Goal: Transaction & Acquisition: Purchase product/service

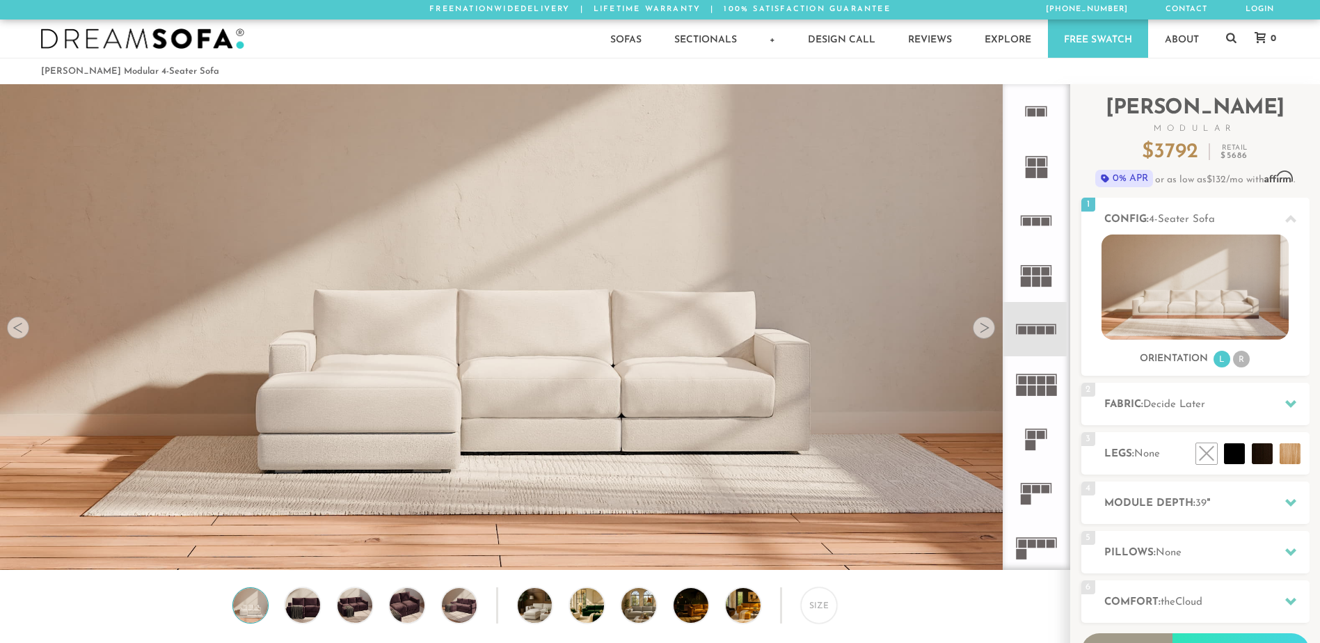
scroll to position [16281, 1310]
click at [1043, 333] on rect at bounding box center [1041, 330] width 8 height 8
click at [1240, 359] on li "R" at bounding box center [1241, 359] width 17 height 17
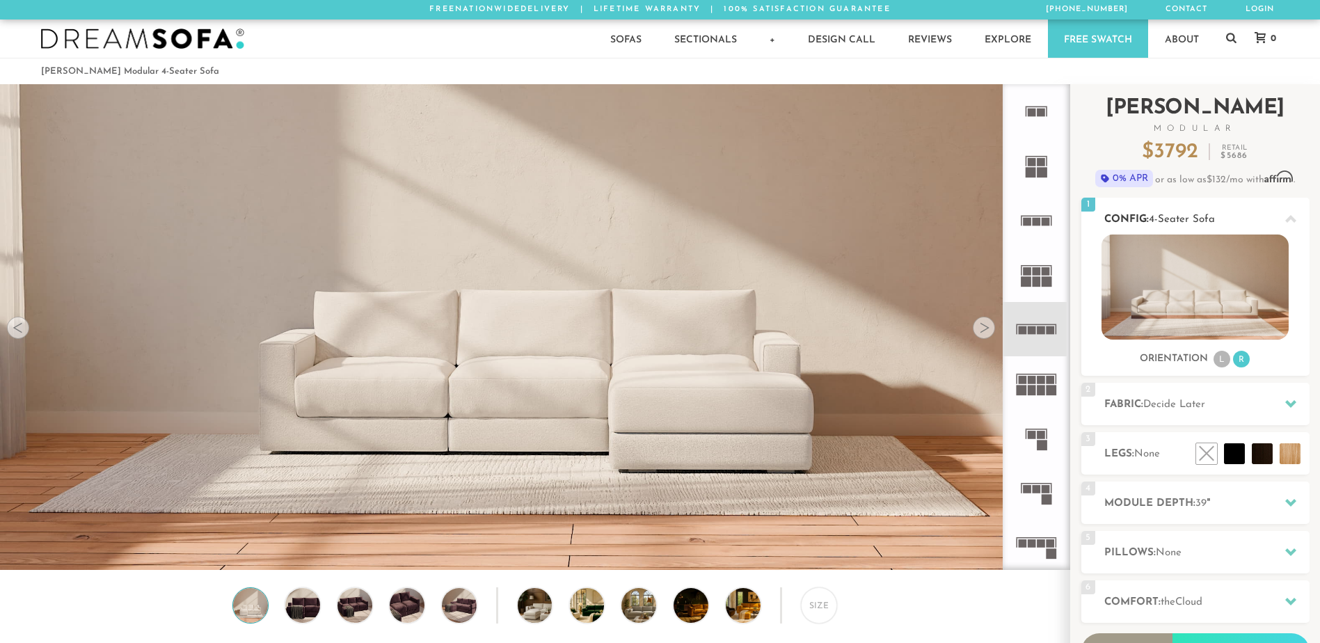
click at [1229, 361] on li "L" at bounding box center [1222, 359] width 17 height 17
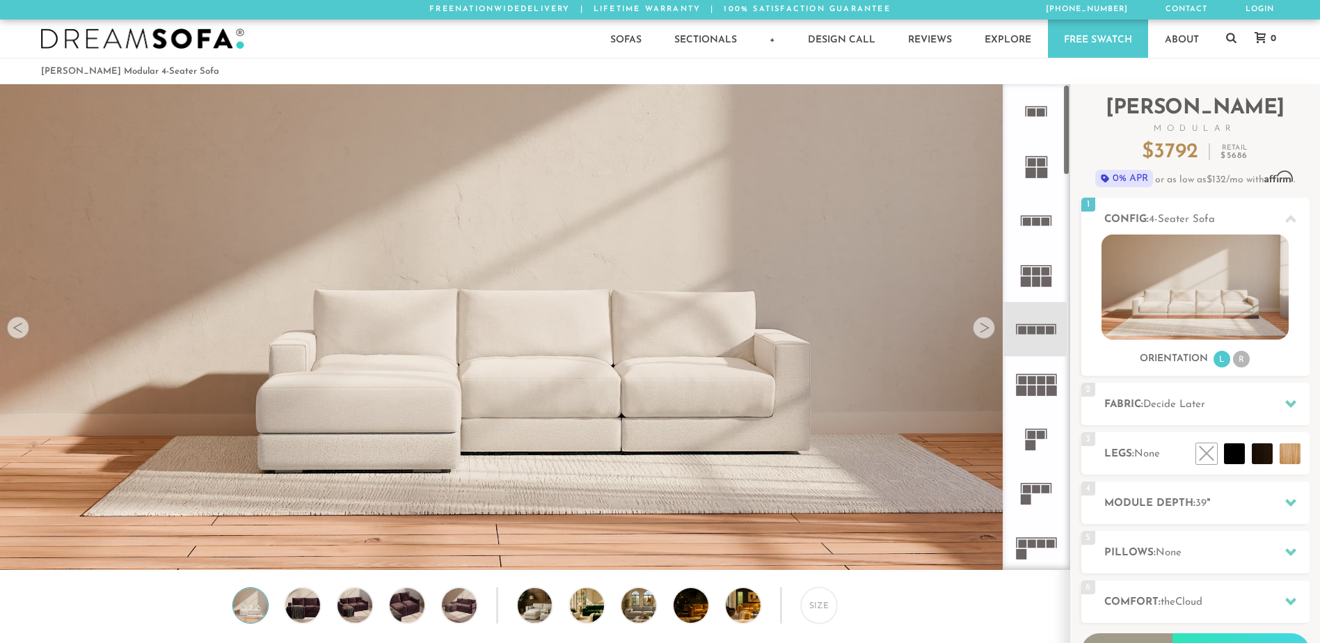
click at [1052, 399] on icon at bounding box center [1036, 383] width 54 height 54
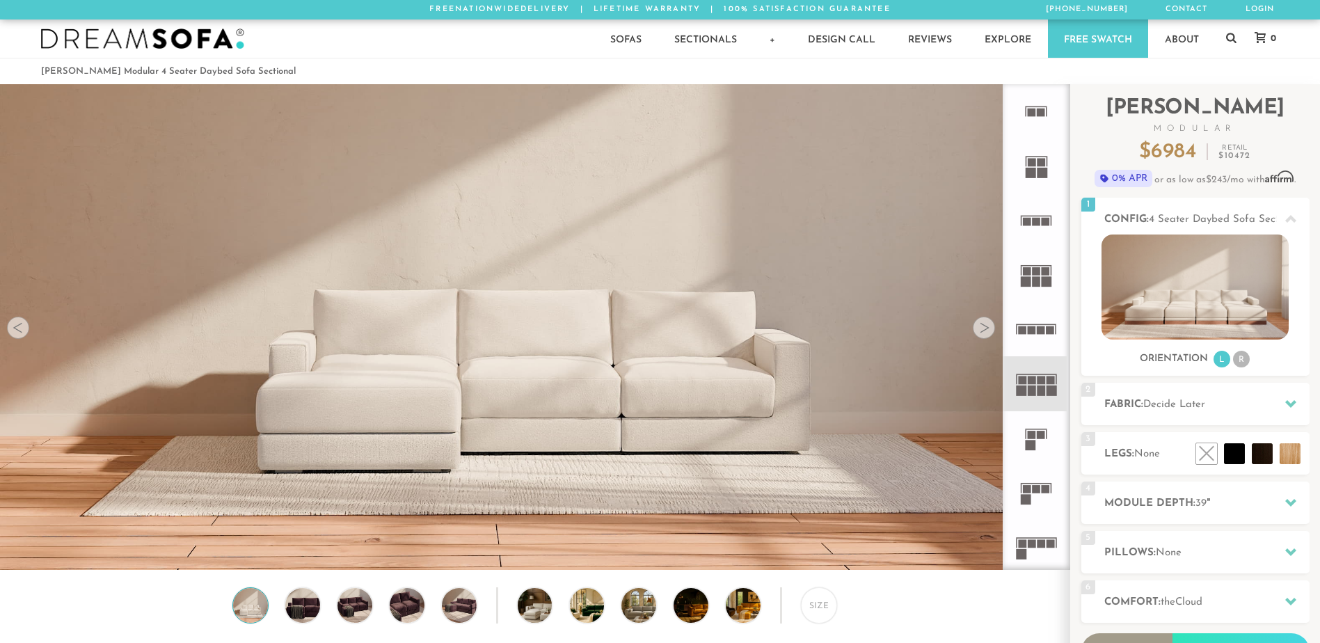
click at [1046, 336] on icon at bounding box center [1036, 329] width 54 height 54
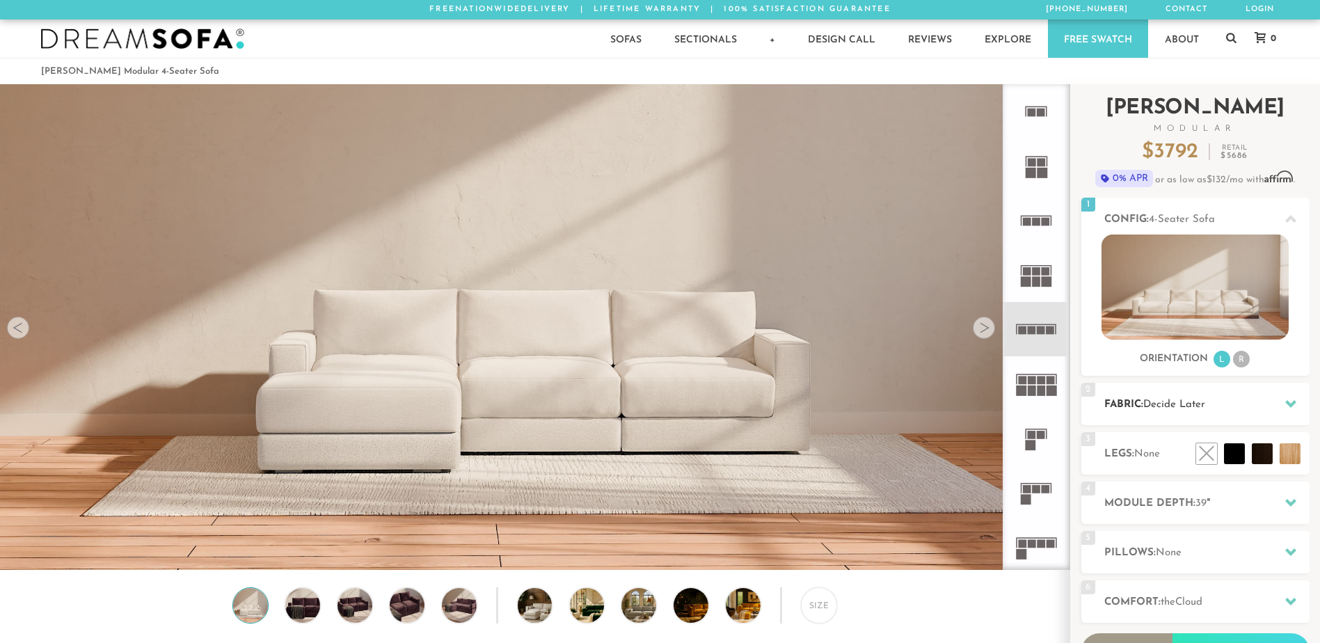
click at [1199, 399] on h2 "Fabric: Decide Later" at bounding box center [1207, 405] width 205 height 16
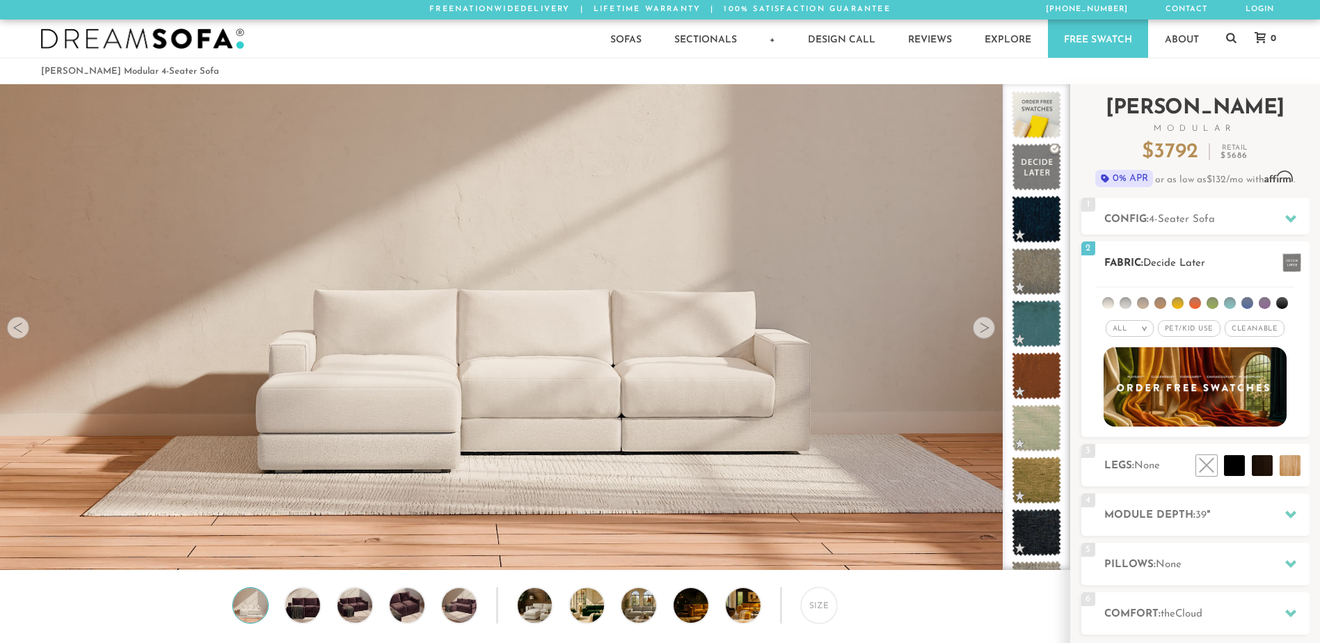
click at [1182, 330] on span "Pet/Kid Use x" at bounding box center [1189, 328] width 63 height 17
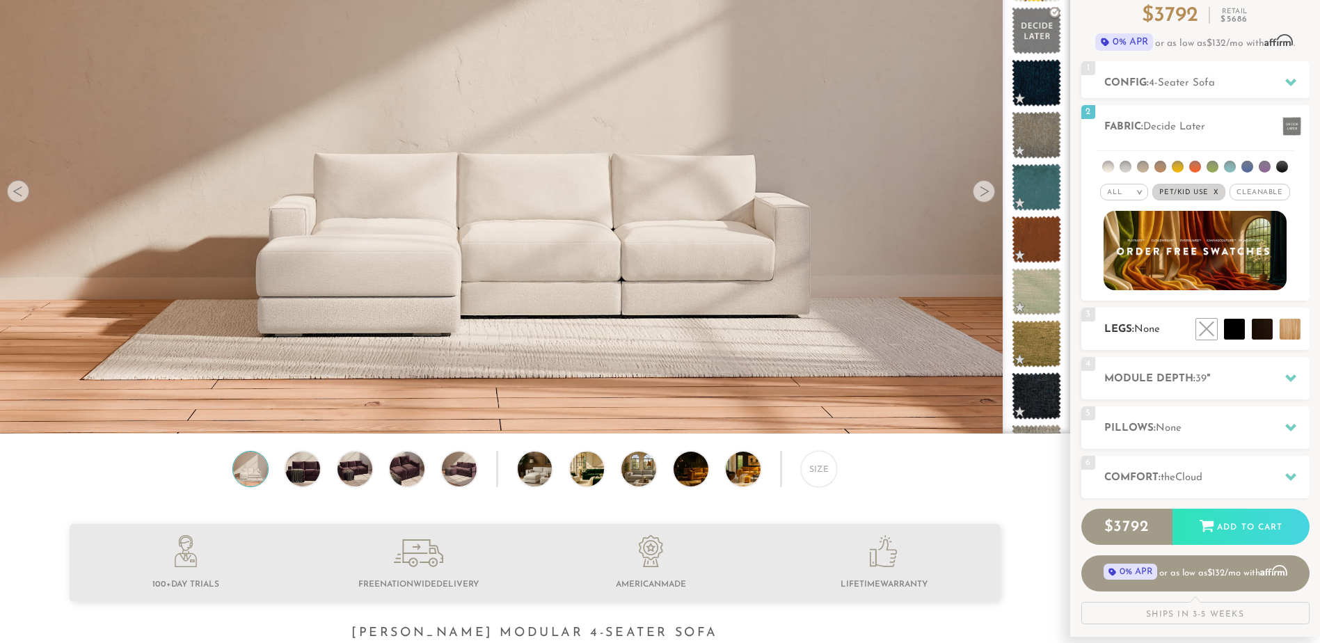
scroll to position [139, 0]
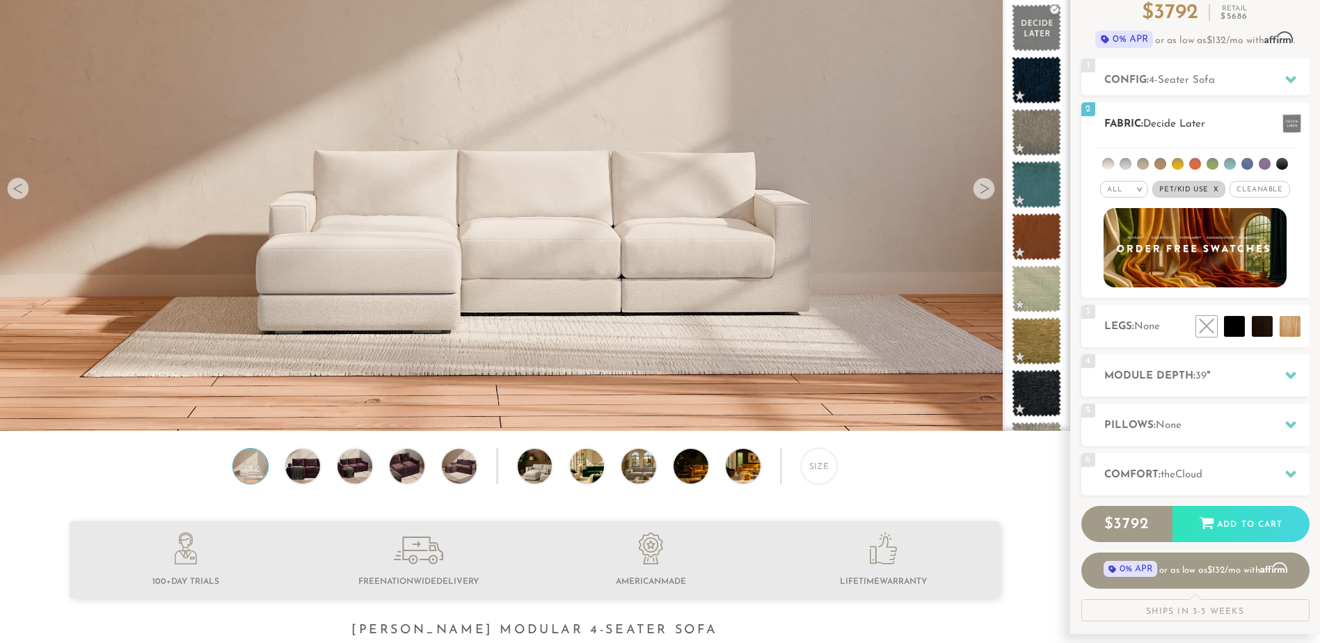
click at [1140, 163] on li at bounding box center [1143, 164] width 12 height 12
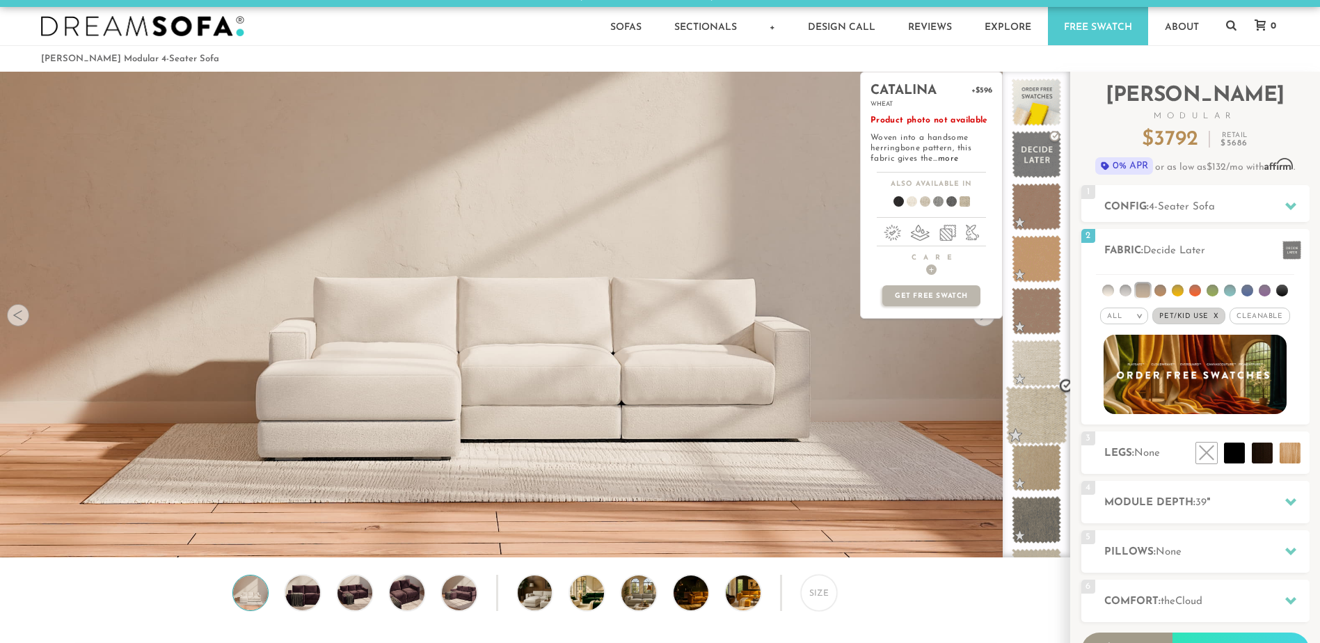
scroll to position [0, 0]
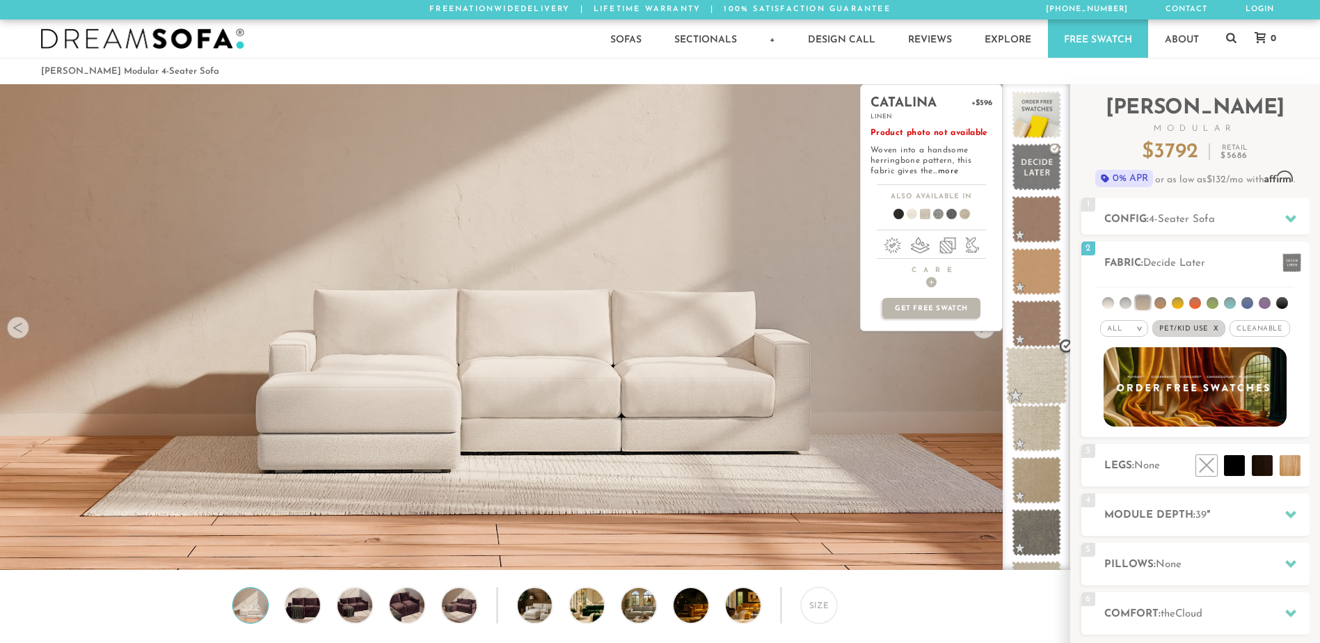
click at [1045, 385] on span at bounding box center [1037, 376] width 62 height 59
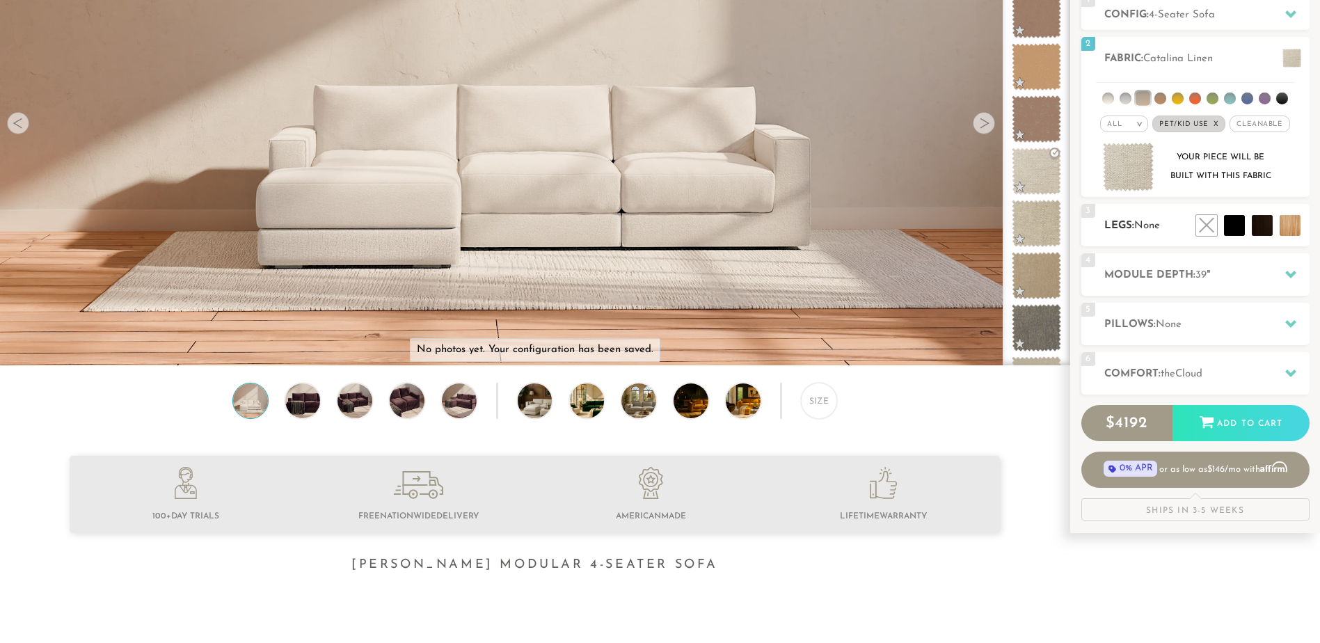
scroll to position [210, 0]
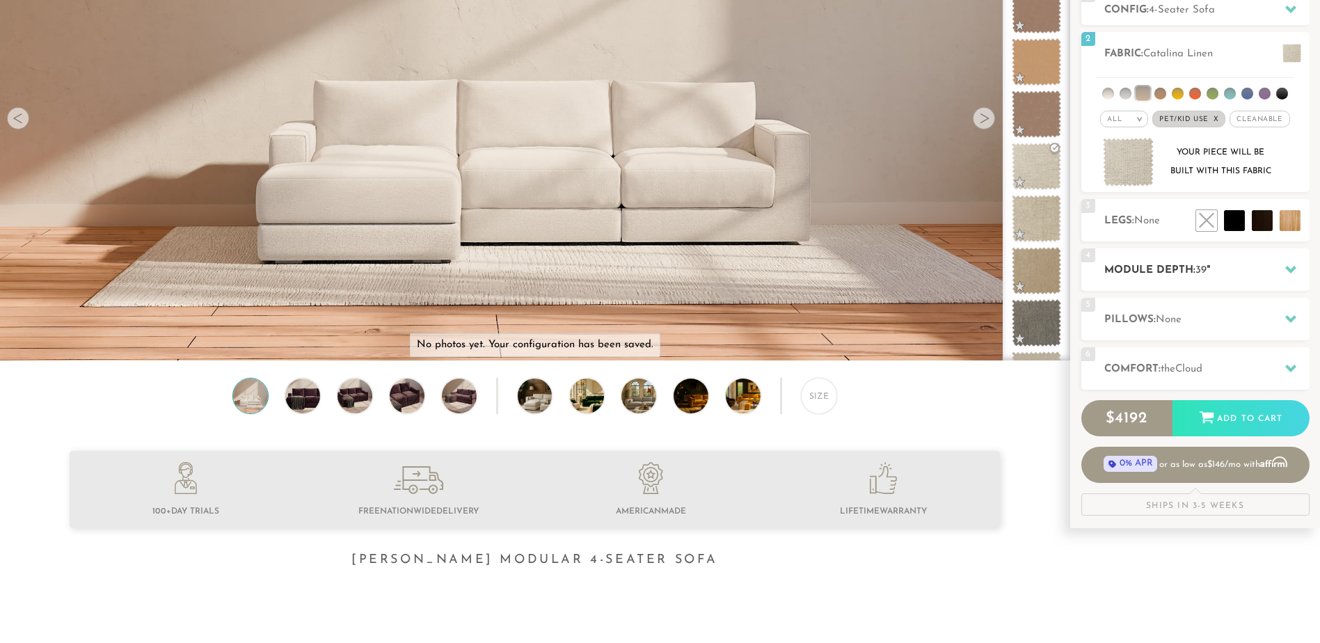
click at [1229, 267] on h2 "Module Depth: 39 "" at bounding box center [1207, 270] width 205 height 16
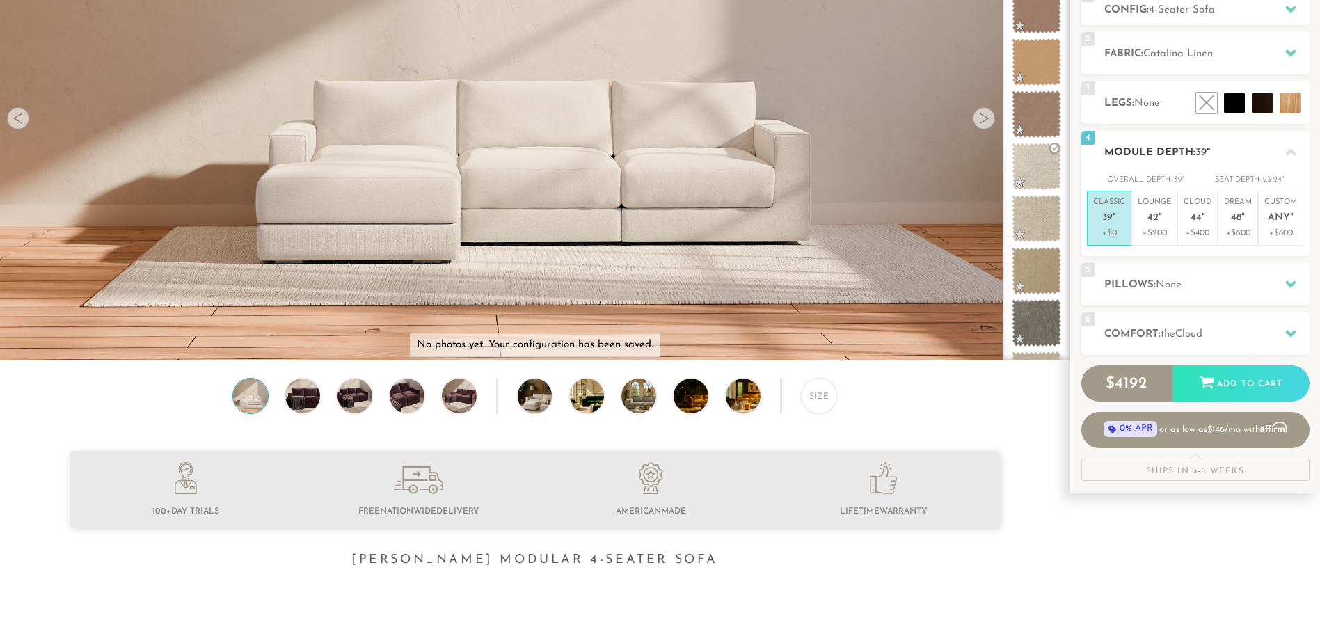
click at [1290, 152] on icon at bounding box center [1291, 152] width 11 height 8
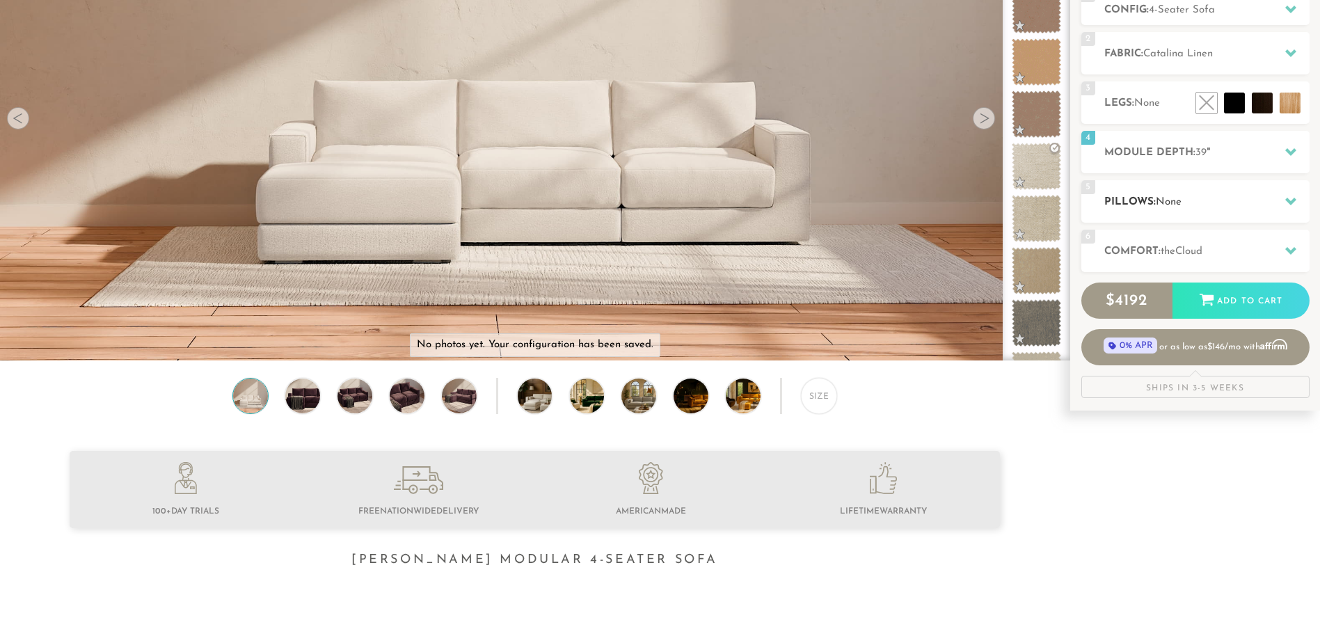
click at [1234, 202] on h2 "Pillows: None" at bounding box center [1207, 202] width 205 height 16
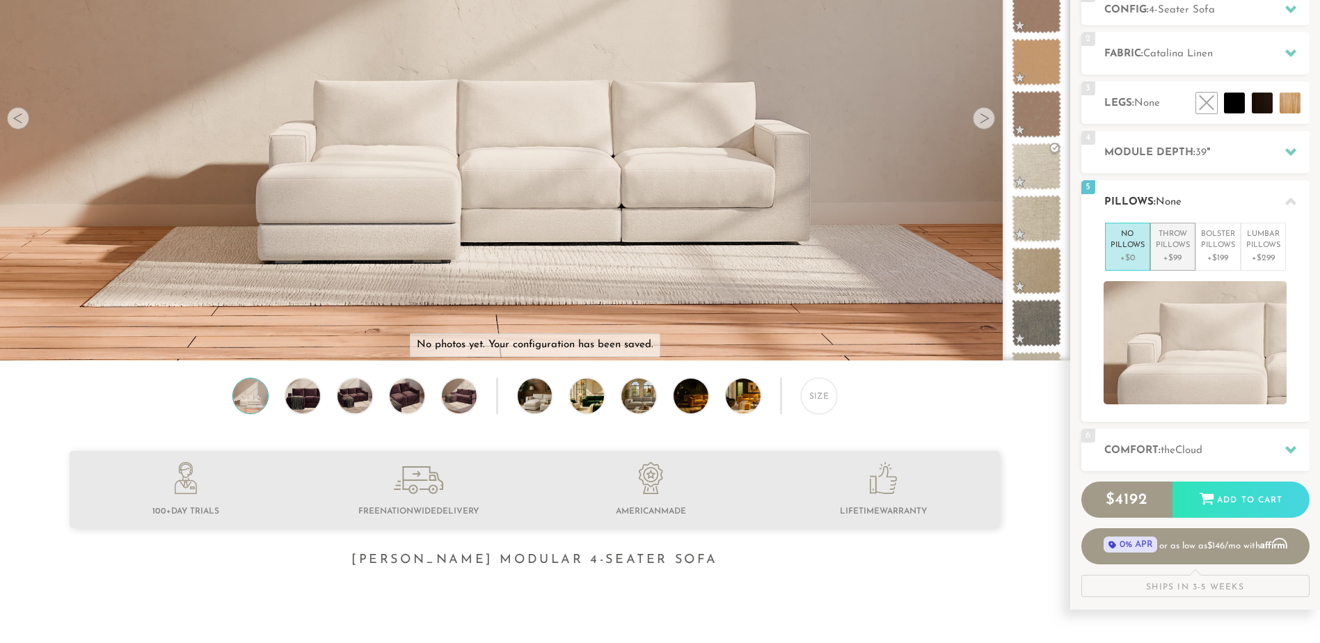
click at [1176, 252] on p "+$99" at bounding box center [1173, 258] width 34 height 13
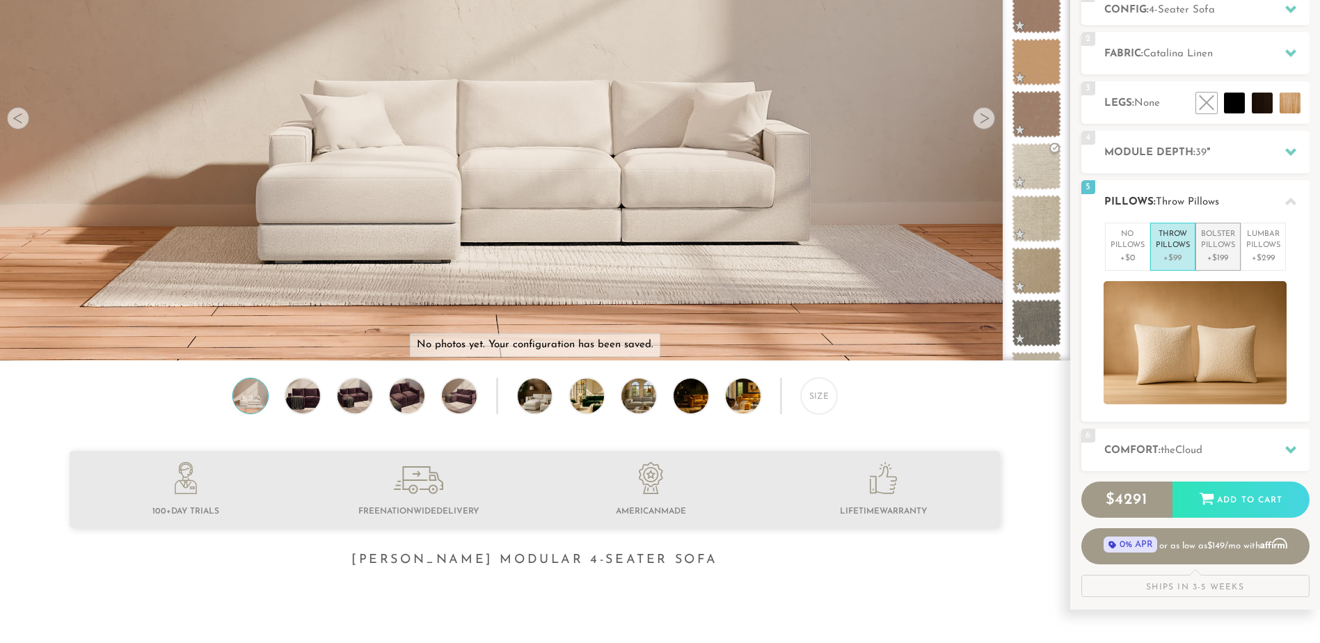
click at [1227, 252] on p "+$199" at bounding box center [1218, 258] width 34 height 13
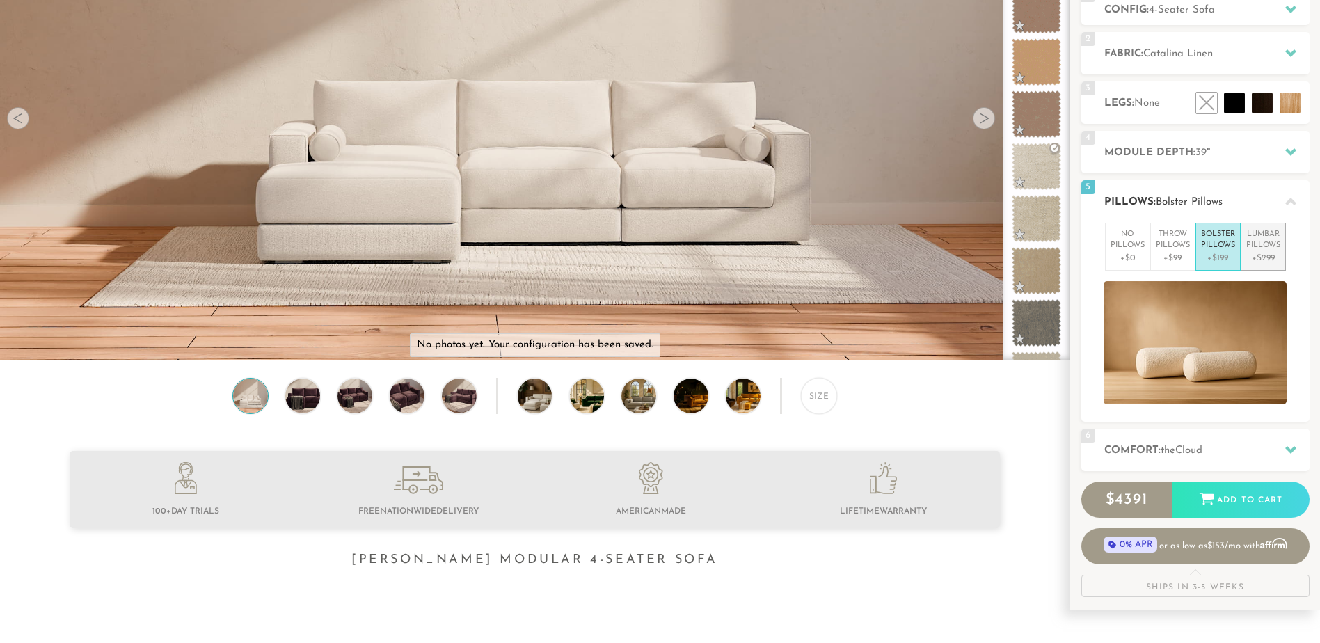
click at [1269, 246] on p "Lumbar Pillows" at bounding box center [1264, 240] width 34 height 23
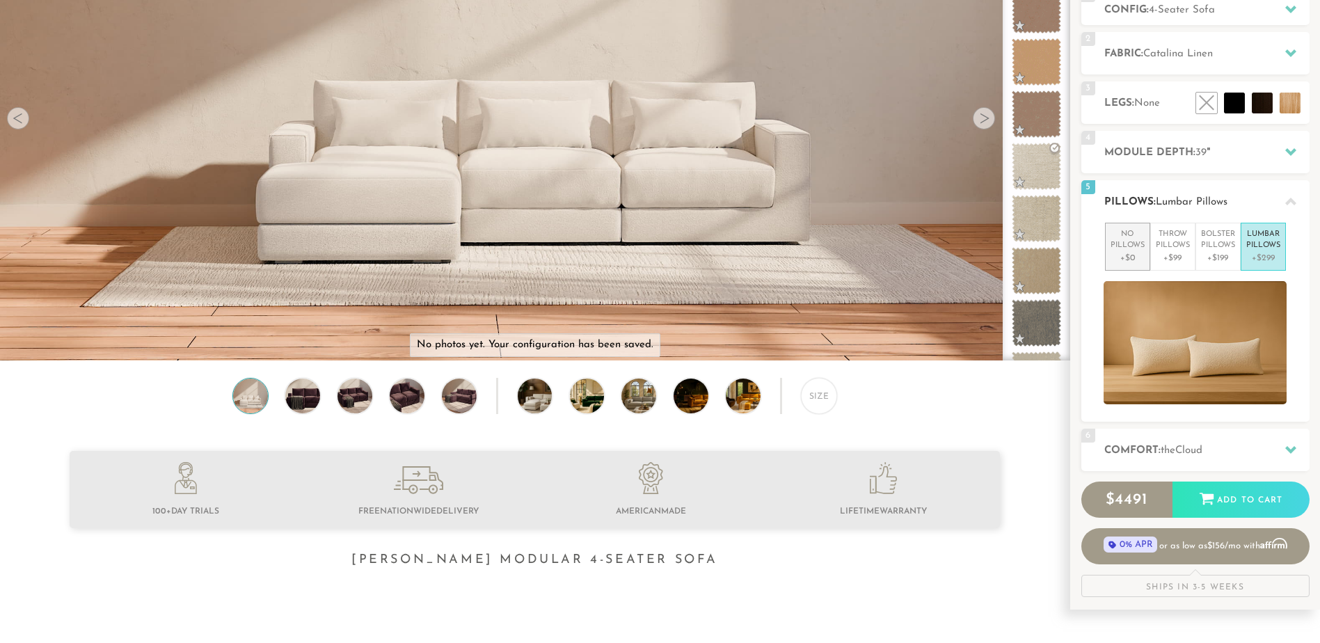
click at [1124, 248] on p "No Pillows" at bounding box center [1128, 240] width 34 height 23
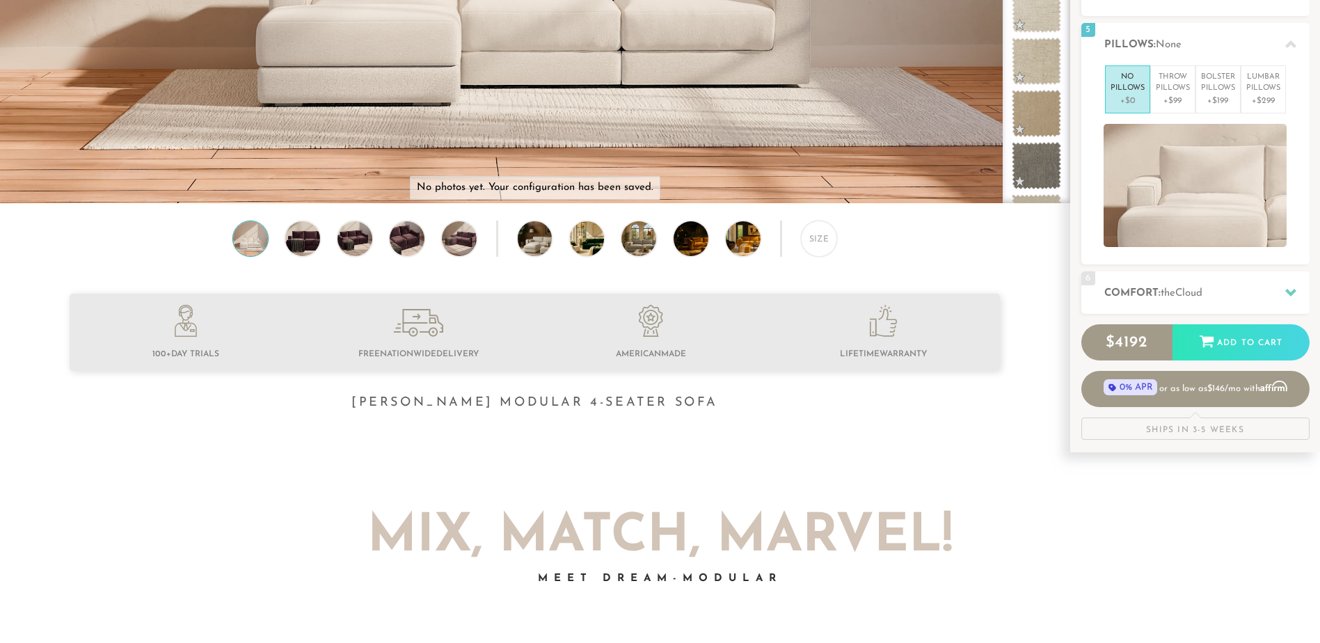
scroll to position [371, 0]
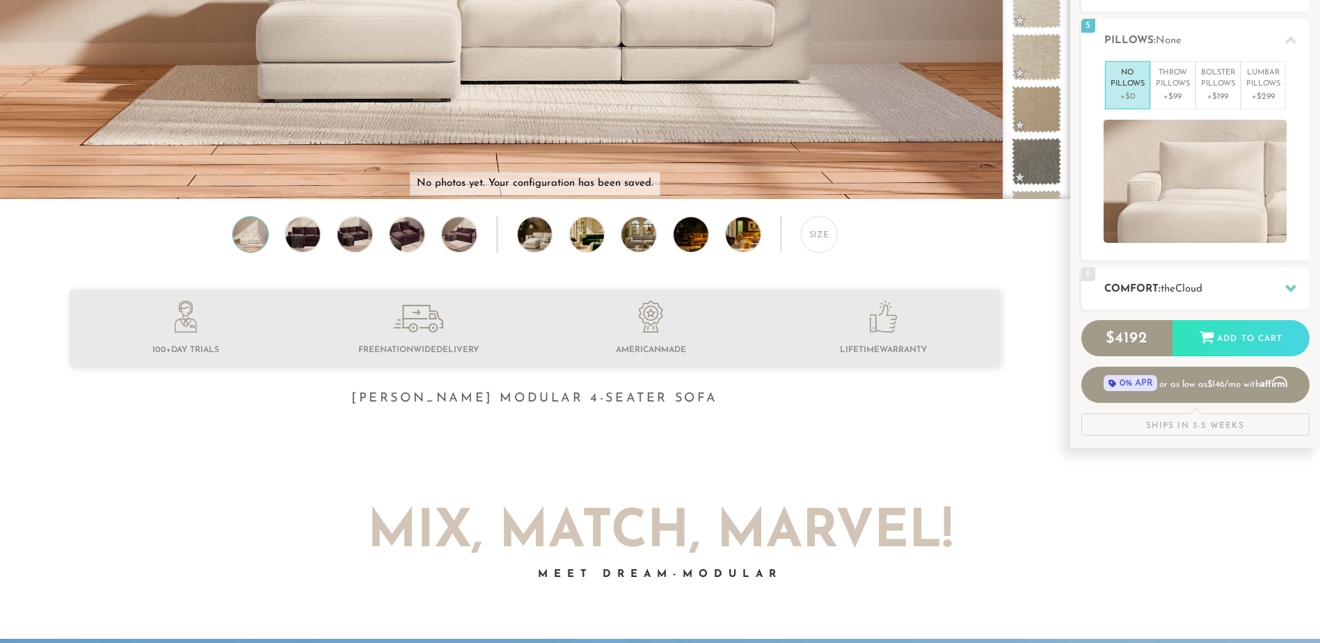
click at [1203, 290] on span "Cloud" at bounding box center [1189, 289] width 27 height 10
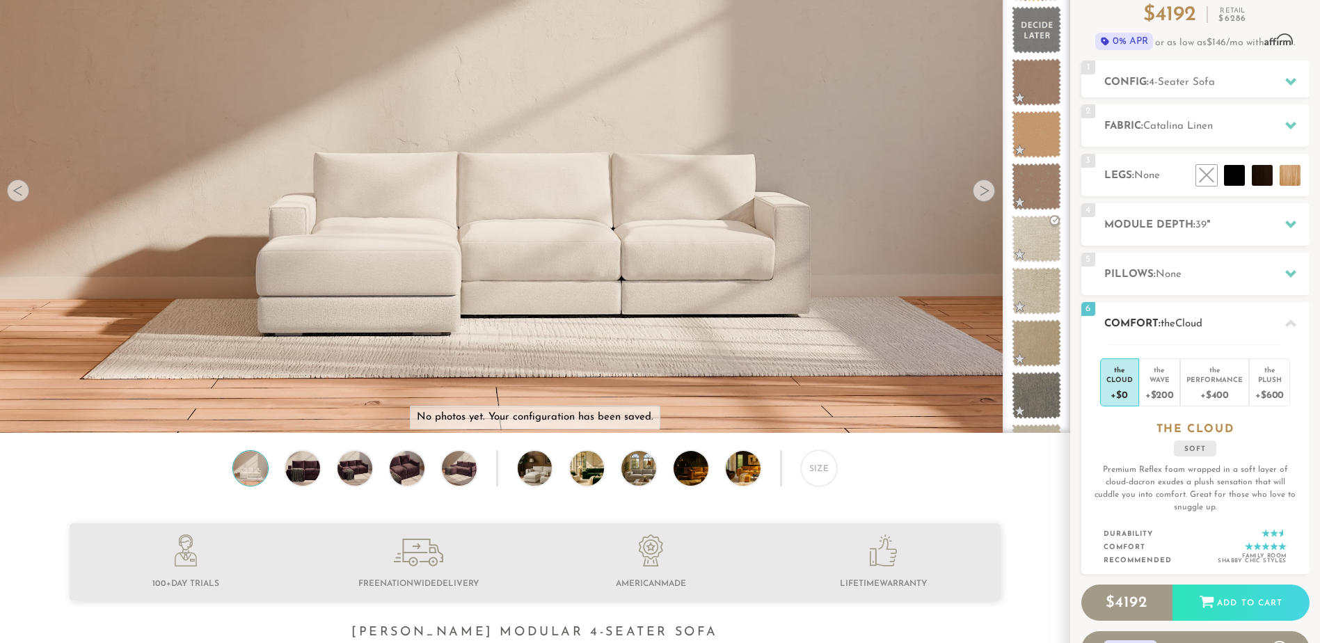
scroll to position [139, 0]
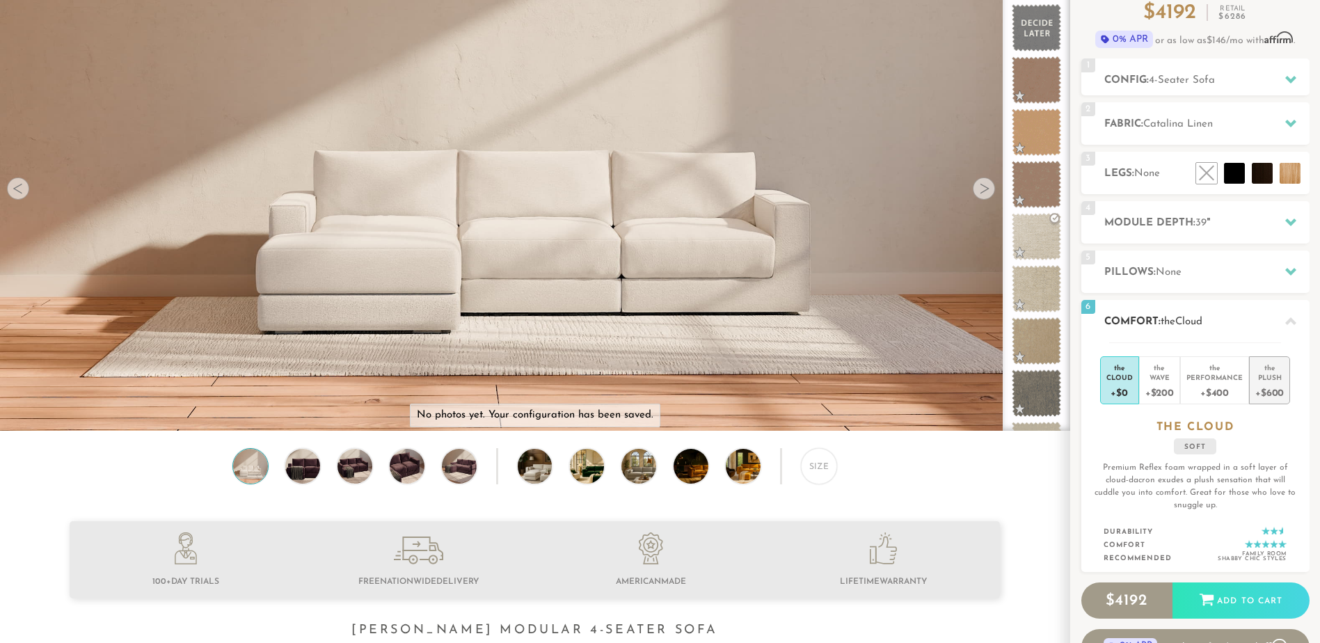
click at [1270, 393] on div "+$600" at bounding box center [1270, 392] width 29 height 20
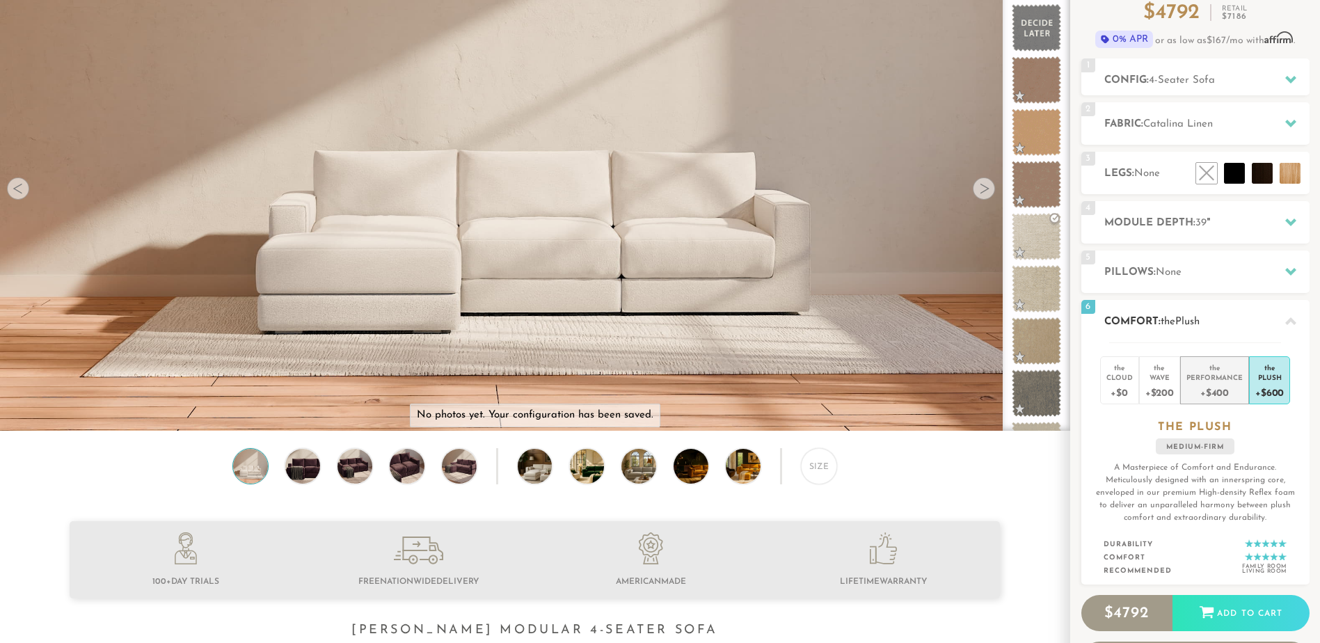
click at [1237, 394] on div "+$400" at bounding box center [1215, 392] width 56 height 20
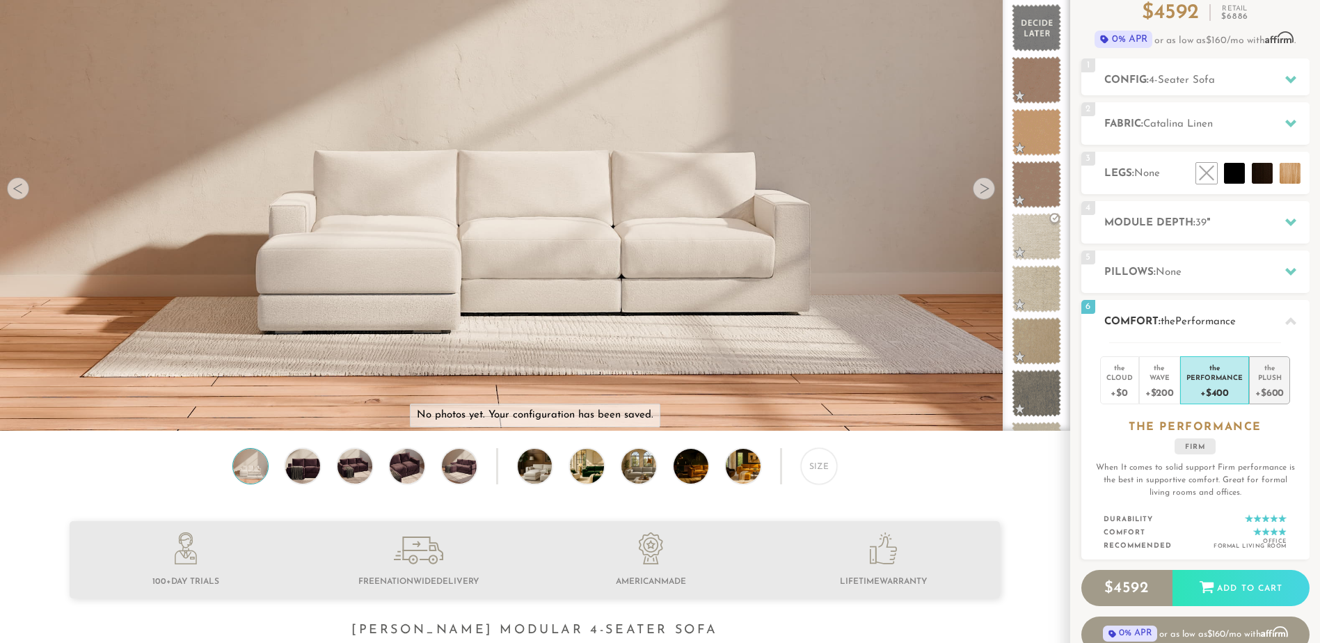
click at [1260, 377] on div "Plush" at bounding box center [1270, 377] width 29 height 10
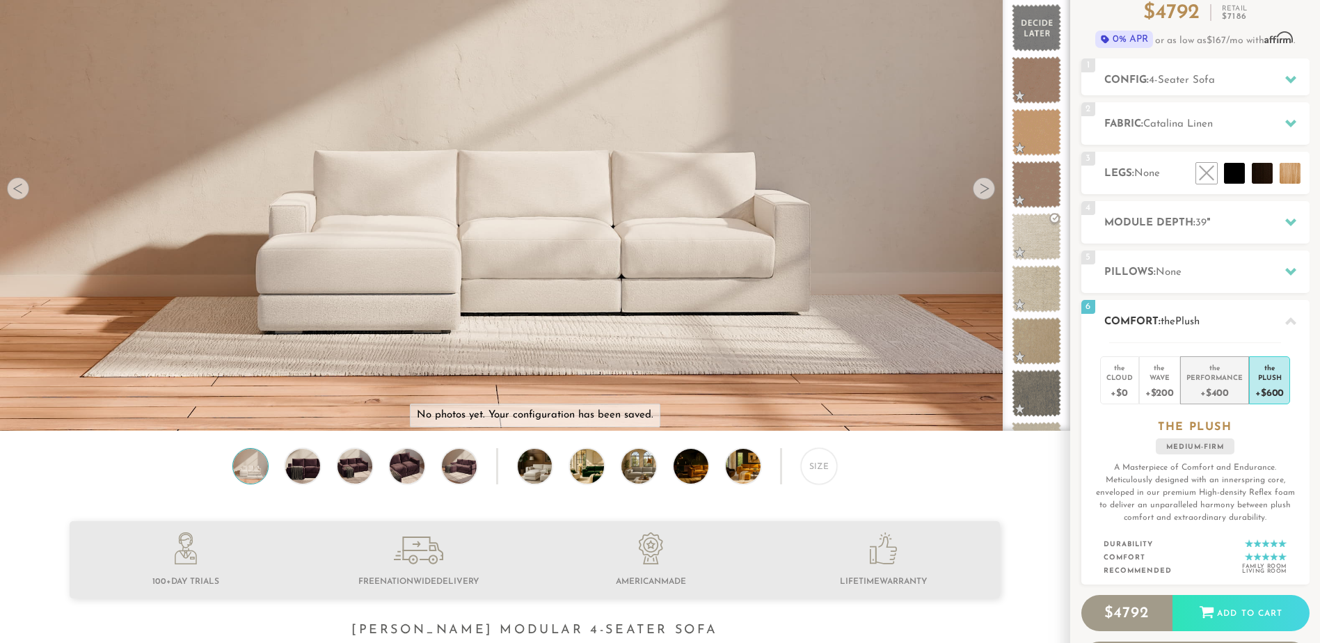
click at [1214, 386] on div "+$400" at bounding box center [1215, 392] width 56 height 20
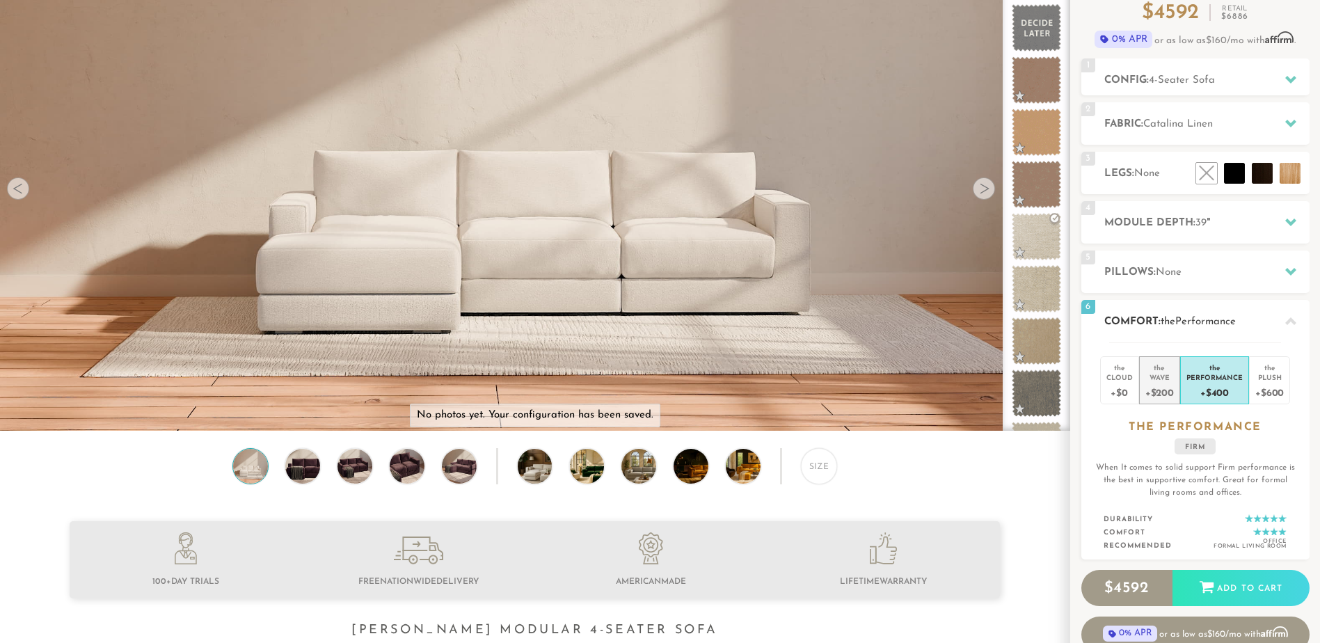
click at [1167, 393] on div "+$200" at bounding box center [1160, 392] width 29 height 20
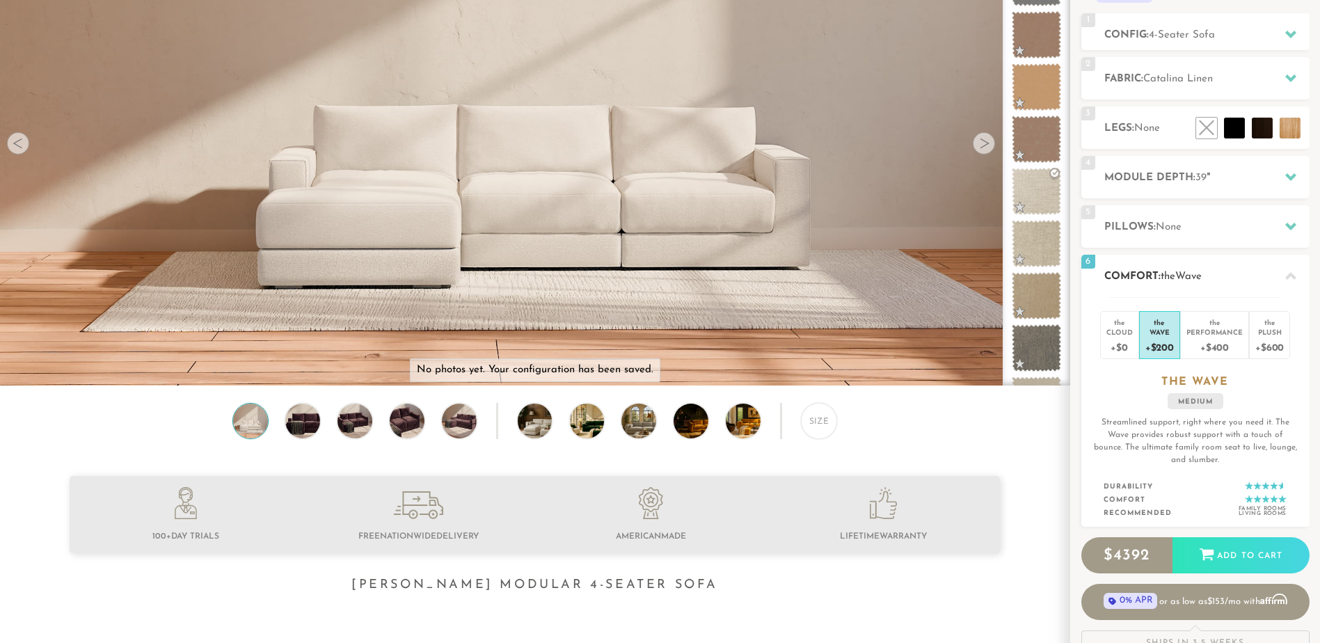
scroll to position [0, 0]
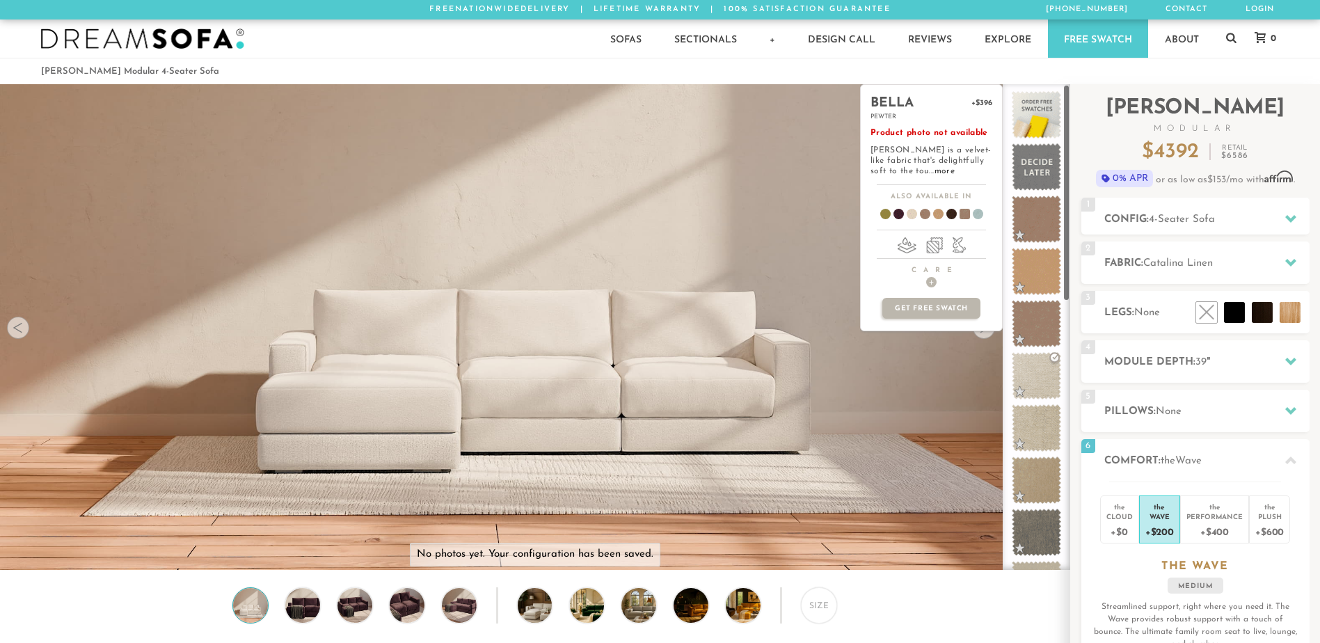
click at [975, 342] on div "bella +$396 pewter Product photo not available Bella is a velvet-like fabric th…" at bounding box center [931, 327] width 143 height 486
click at [903, 462] on div "bella +$396 pewter Product photo not available Bella is a velvet-like fabric th…" at bounding box center [931, 327] width 143 height 486
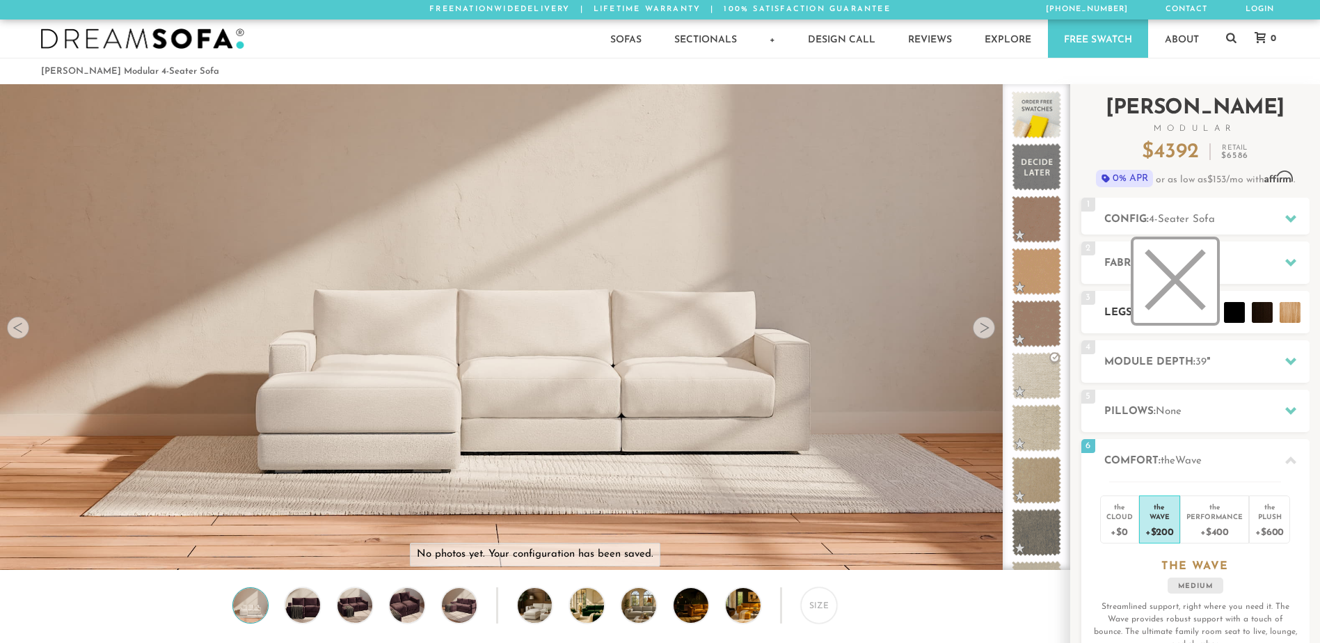
click at [1201, 315] on li at bounding box center [1176, 281] width 84 height 84
click at [987, 334] on div at bounding box center [984, 328] width 22 height 22
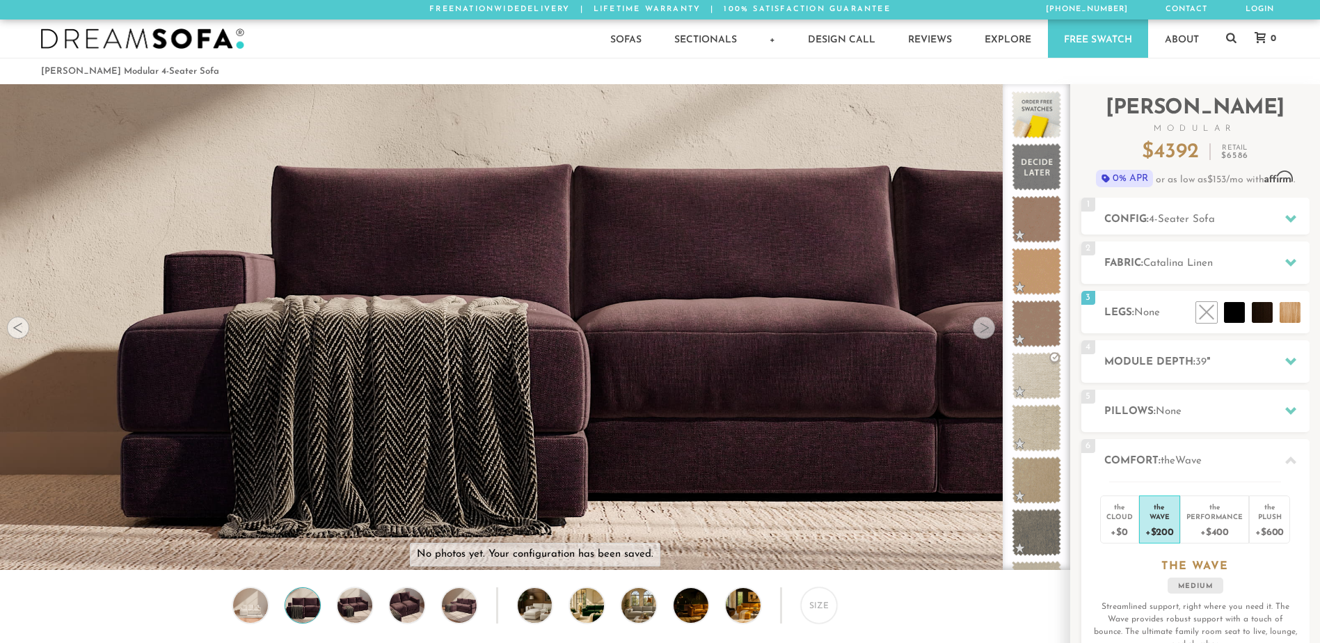
click at [987, 334] on div at bounding box center [984, 328] width 22 height 22
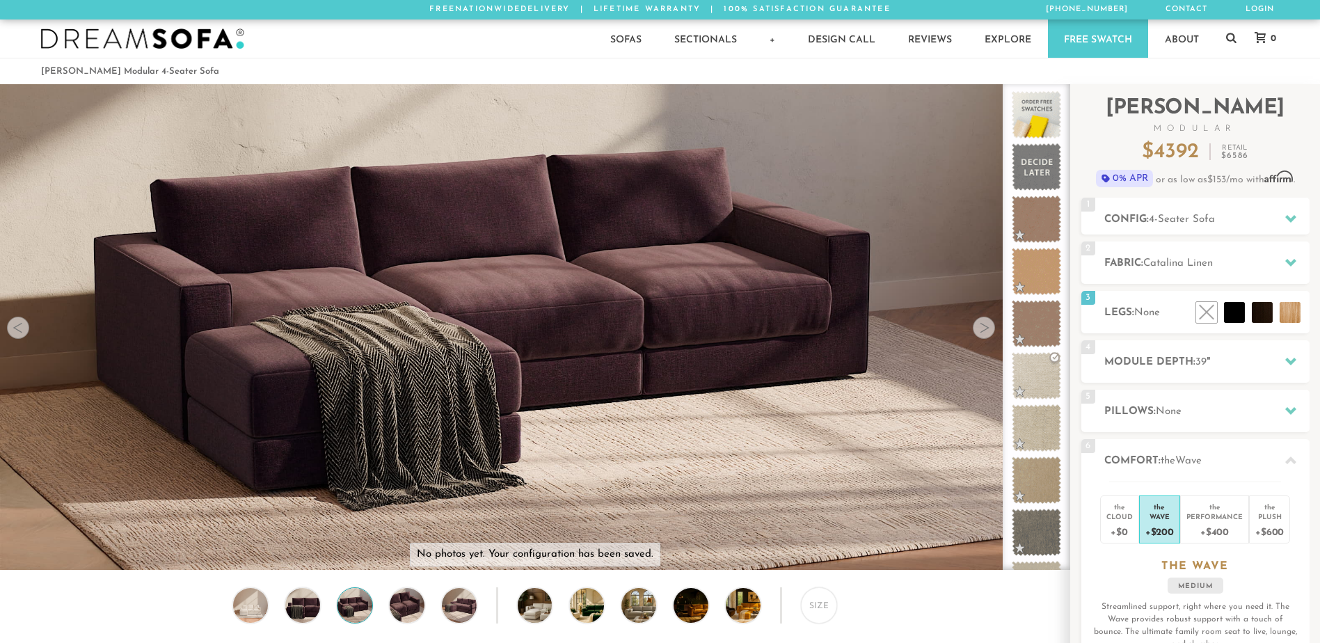
click at [987, 334] on div at bounding box center [984, 328] width 22 height 22
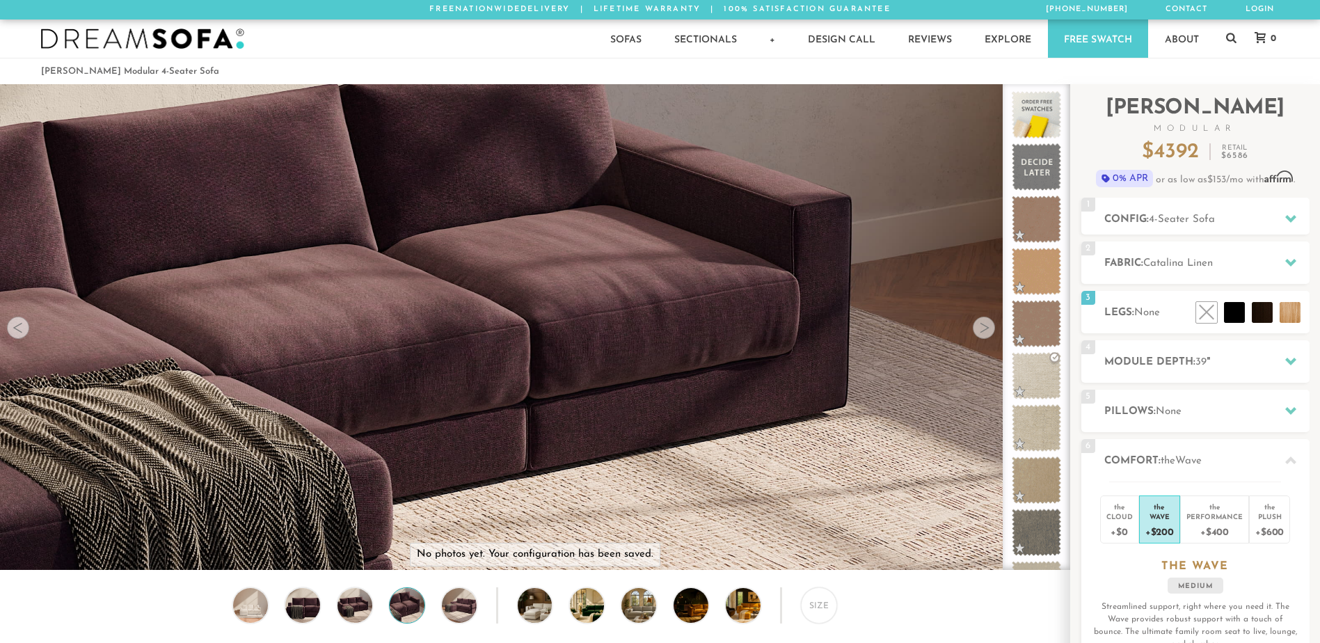
click at [987, 334] on div at bounding box center [984, 328] width 22 height 22
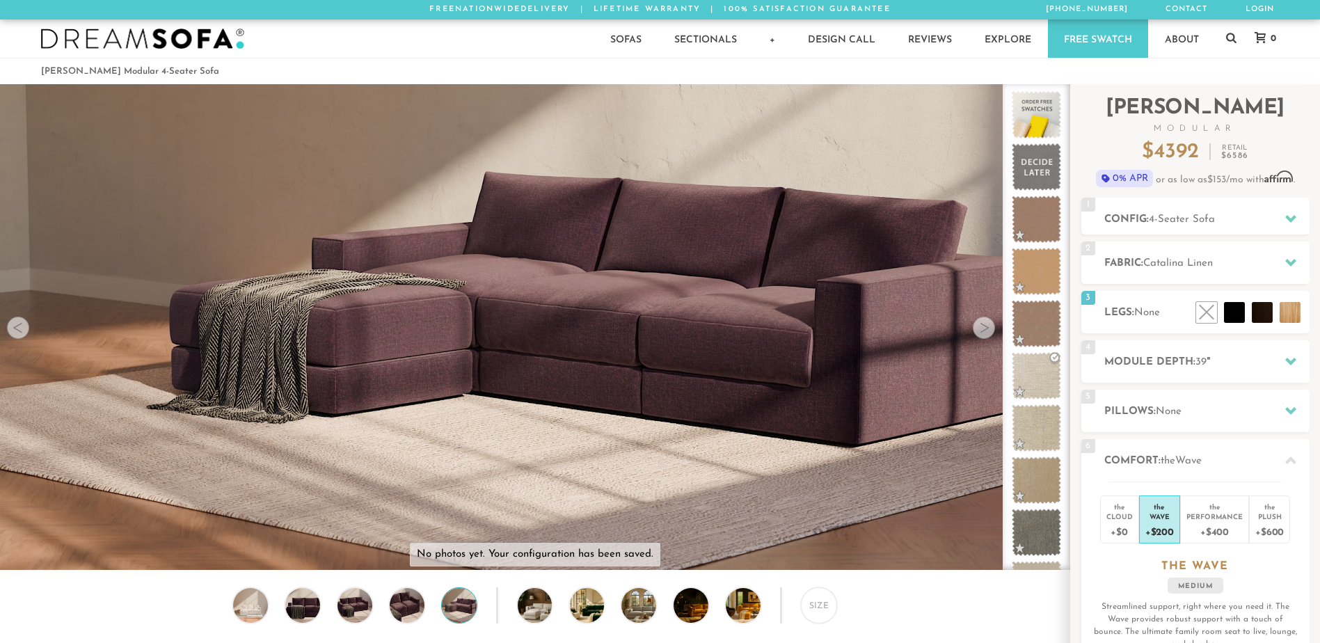
click at [987, 334] on div at bounding box center [984, 328] width 22 height 22
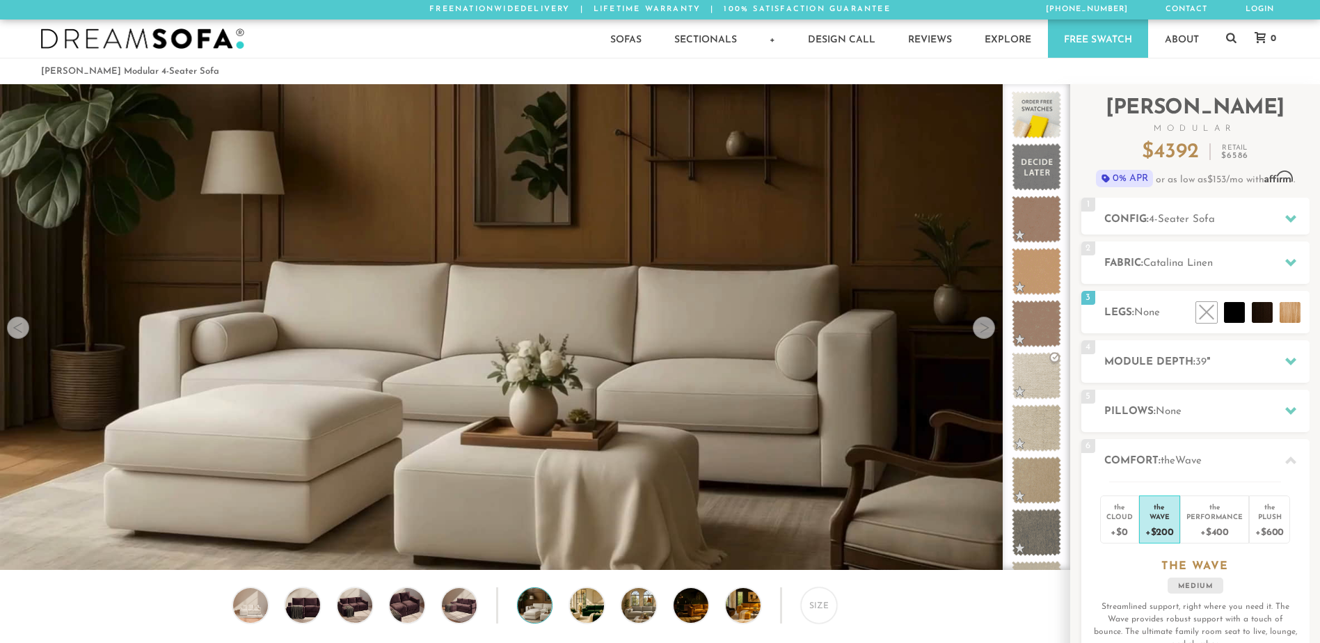
click at [987, 334] on div at bounding box center [984, 328] width 22 height 22
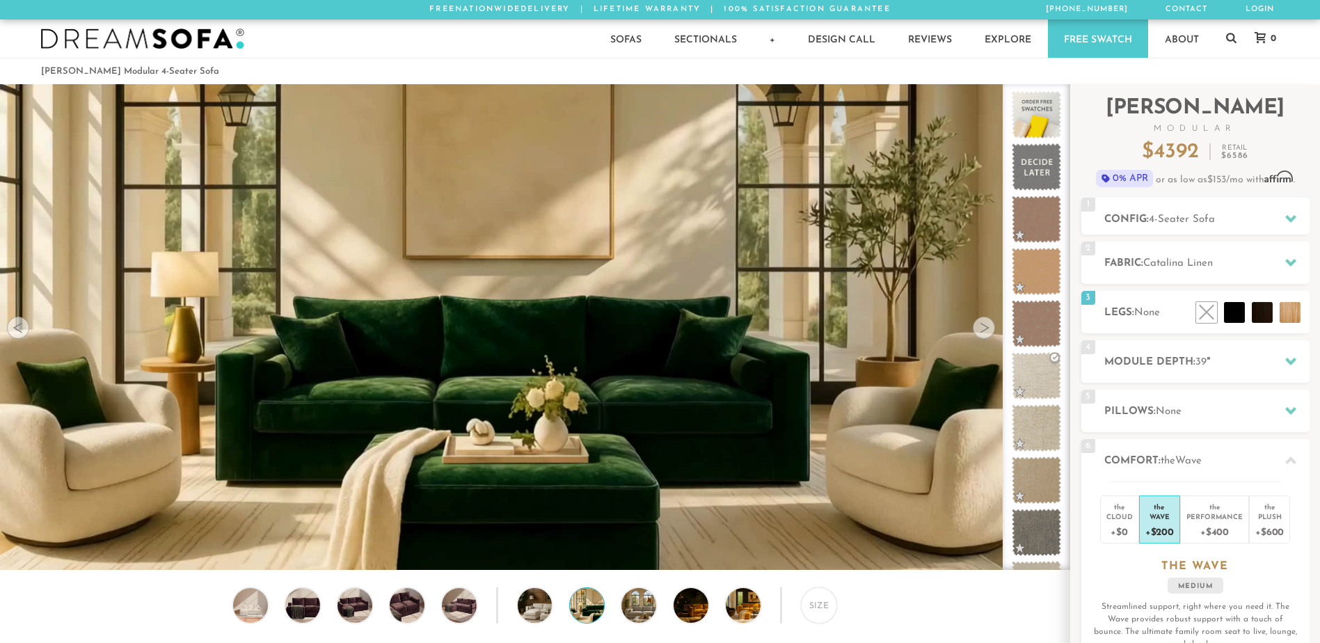
click at [987, 334] on div at bounding box center [984, 328] width 22 height 22
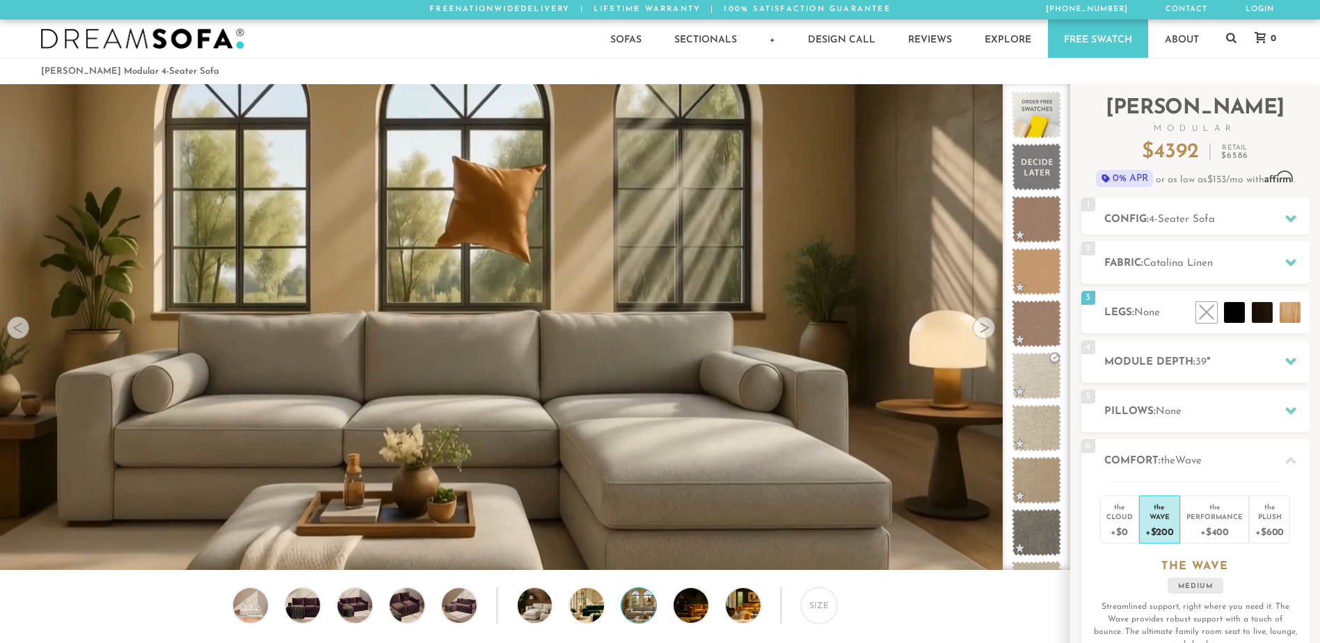
click at [987, 334] on div at bounding box center [984, 328] width 22 height 22
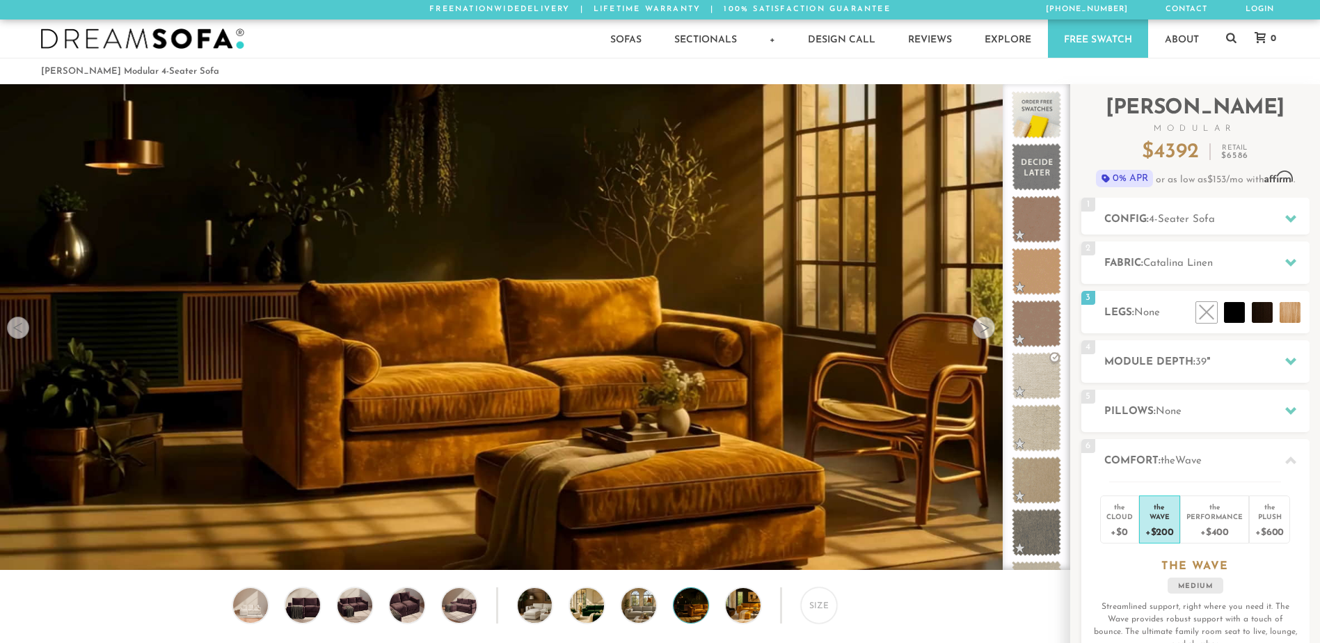
click at [987, 334] on div at bounding box center [984, 328] width 22 height 22
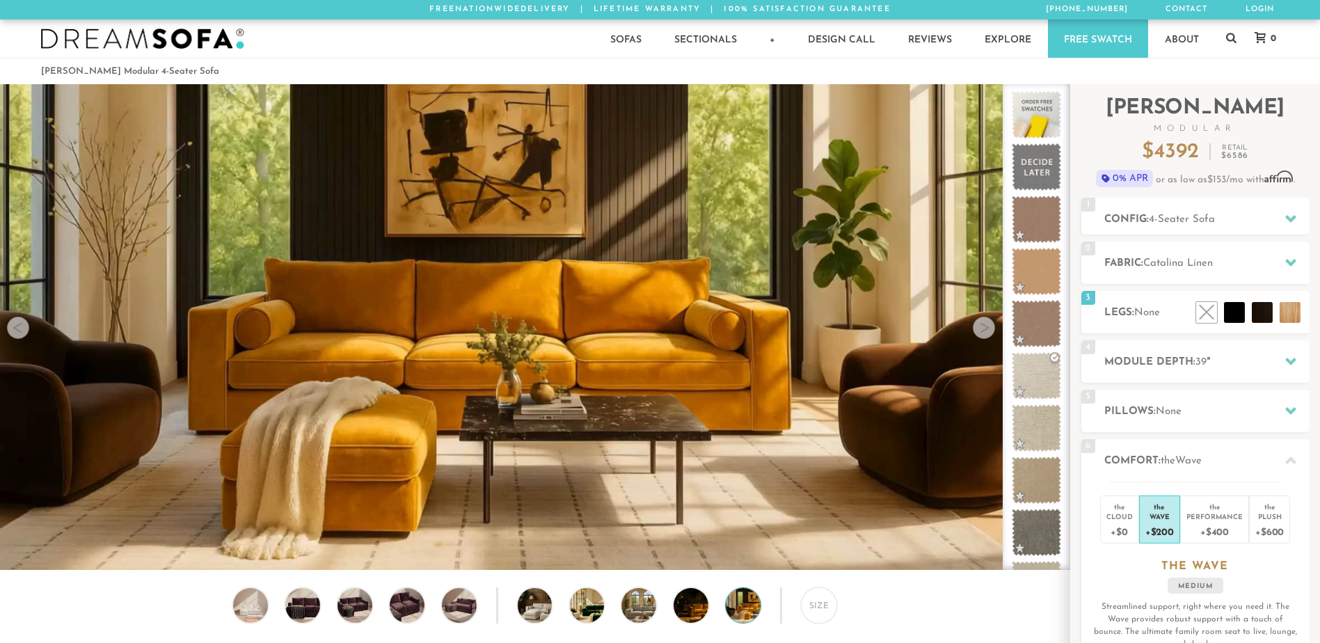
click at [987, 334] on div at bounding box center [984, 328] width 22 height 22
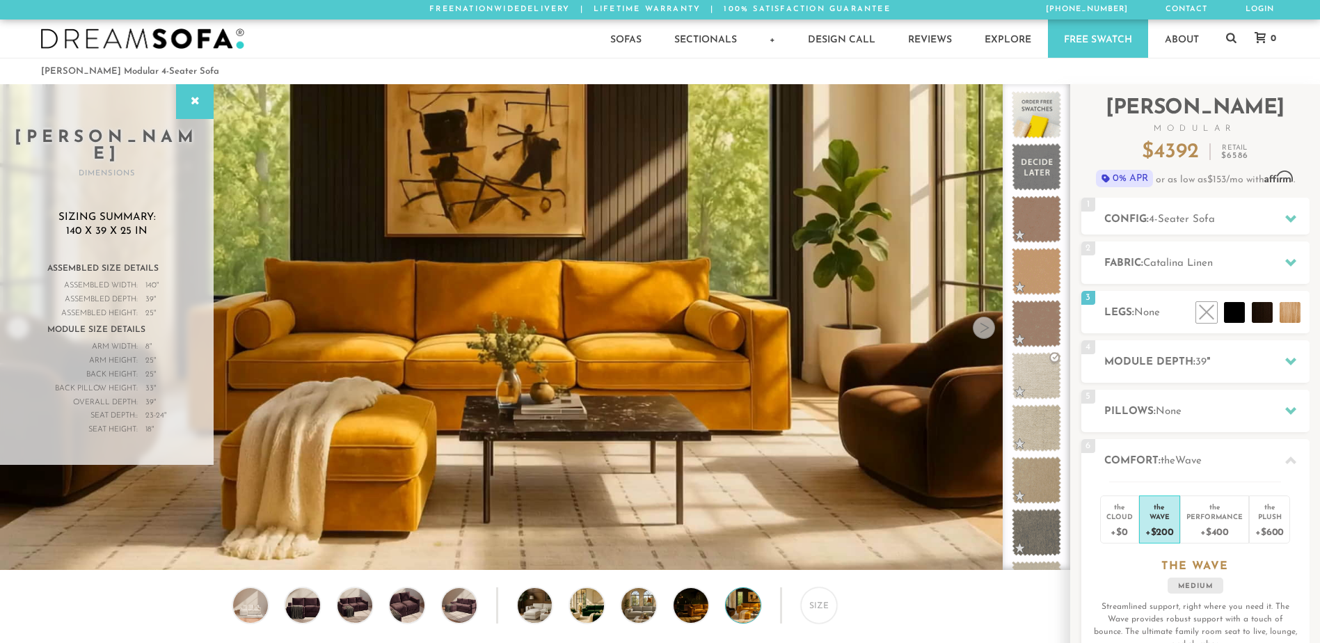
click at [987, 334] on div at bounding box center [984, 328] width 22 height 22
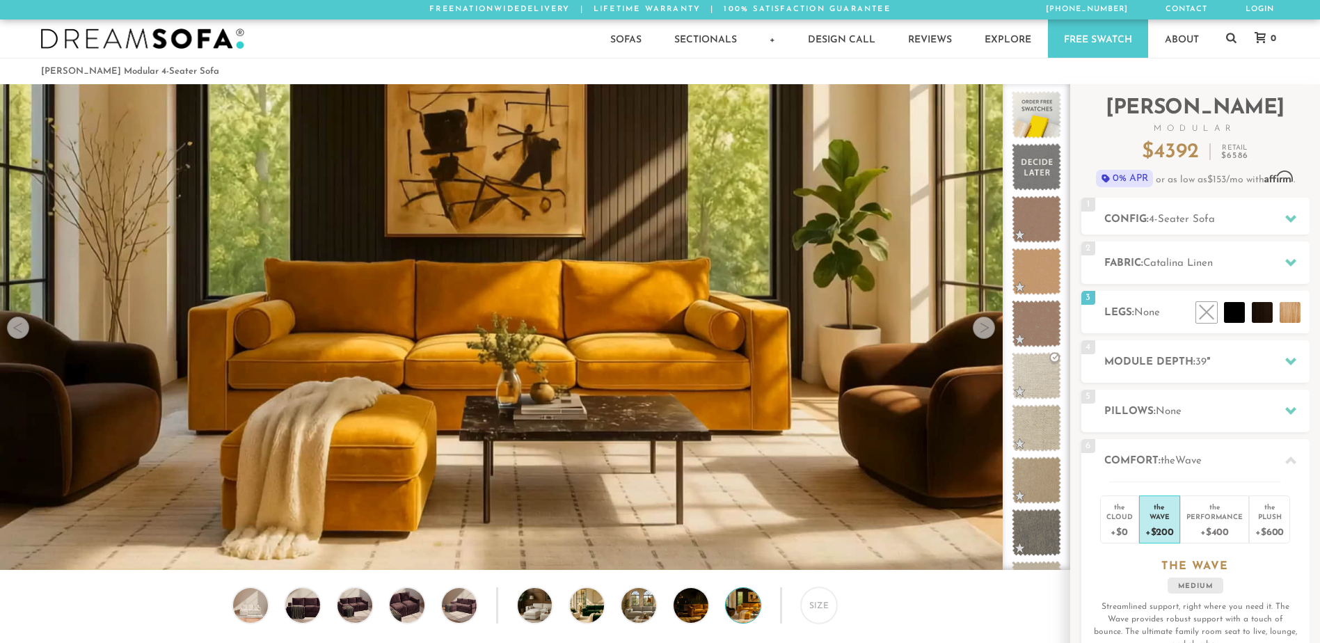
click at [987, 334] on div at bounding box center [984, 328] width 22 height 22
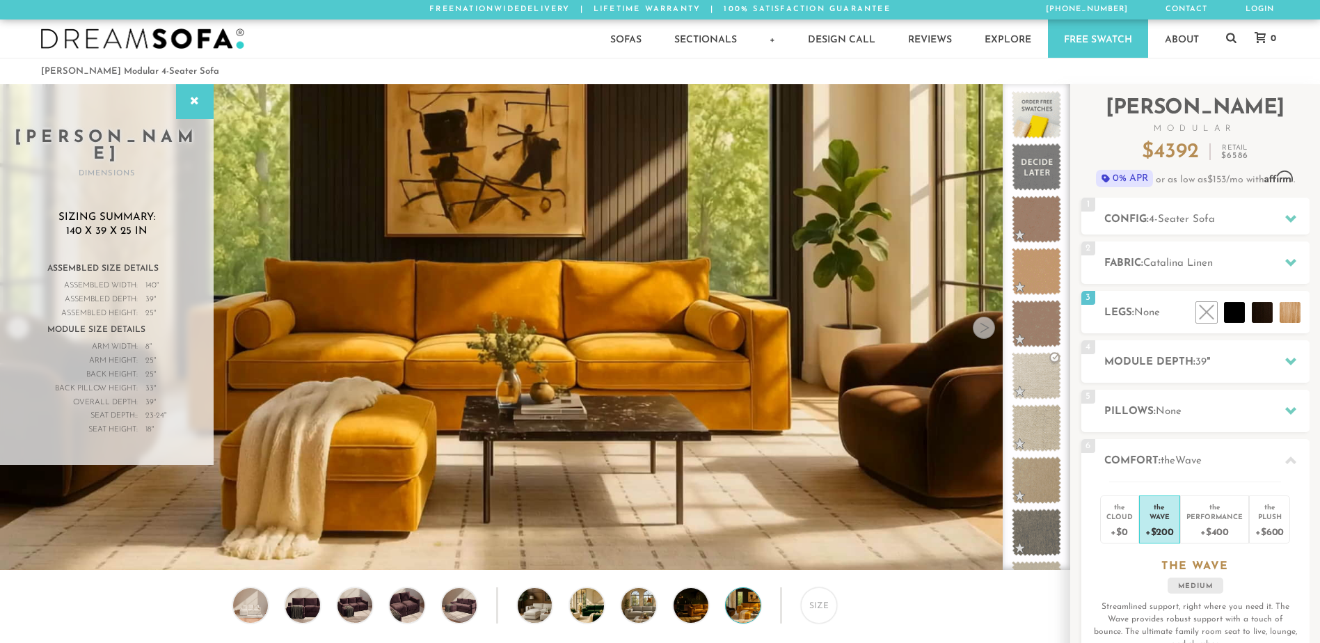
click at [987, 334] on div at bounding box center [984, 328] width 22 height 22
